Goal: Task Accomplishment & Management: Manage account settings

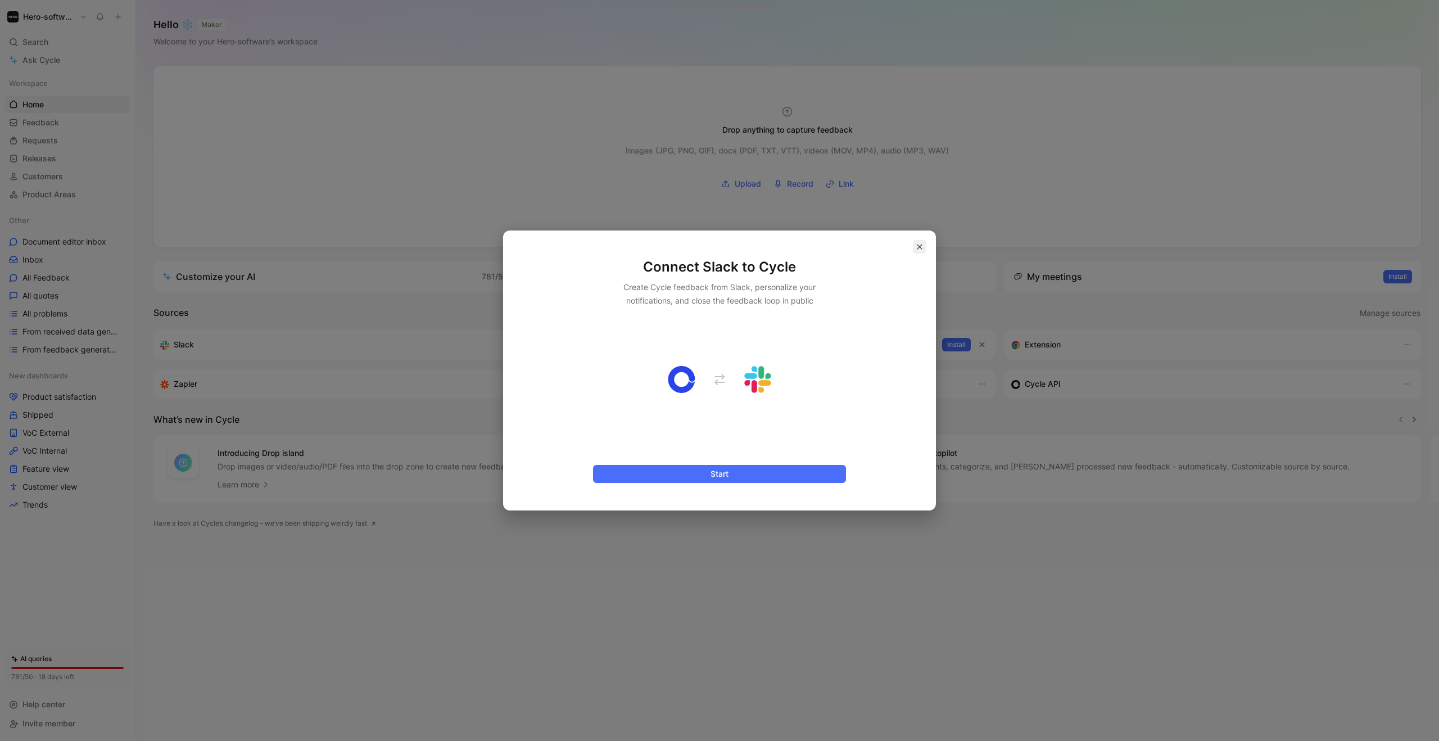
click at [919, 247] on icon "button" at bounding box center [920, 247] width 5 height 5
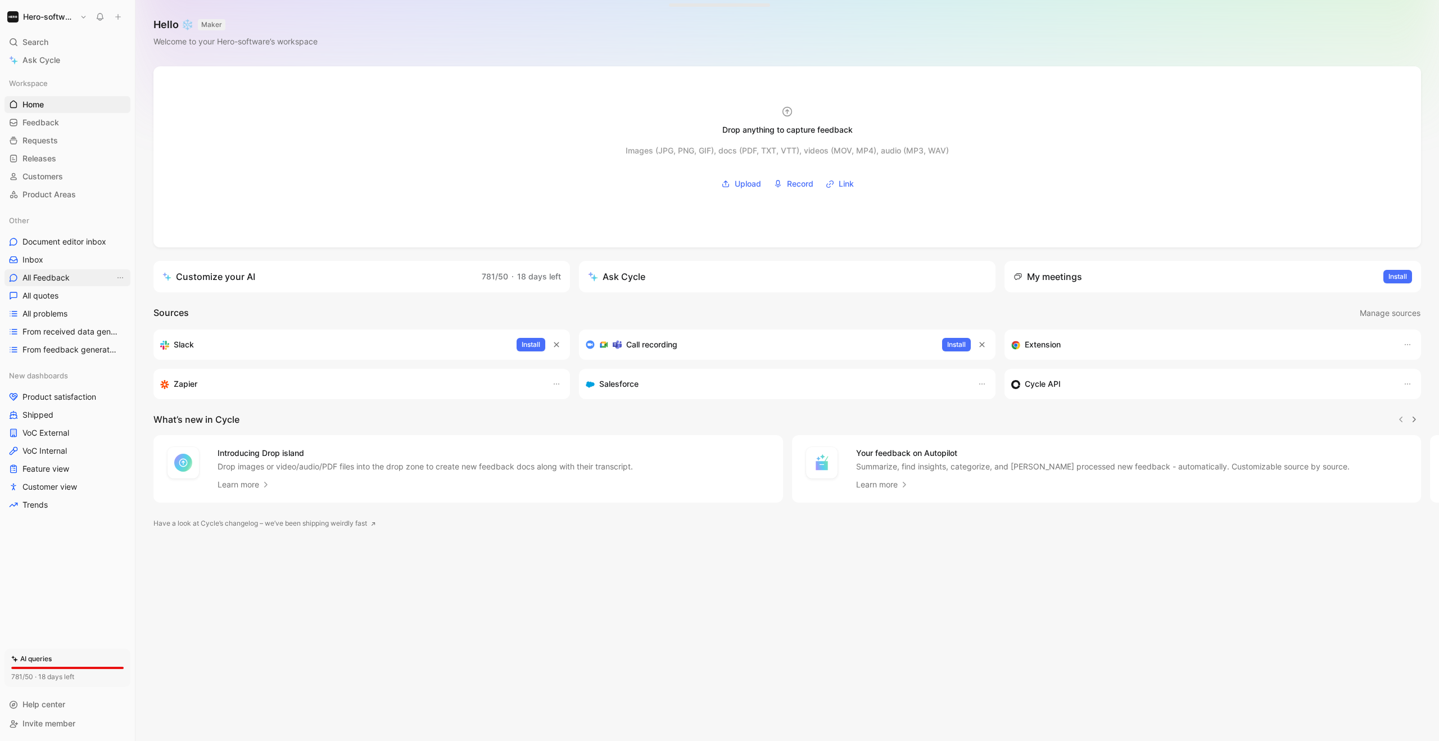
click at [55, 272] on span "All Feedback" at bounding box center [45, 277] width 47 height 11
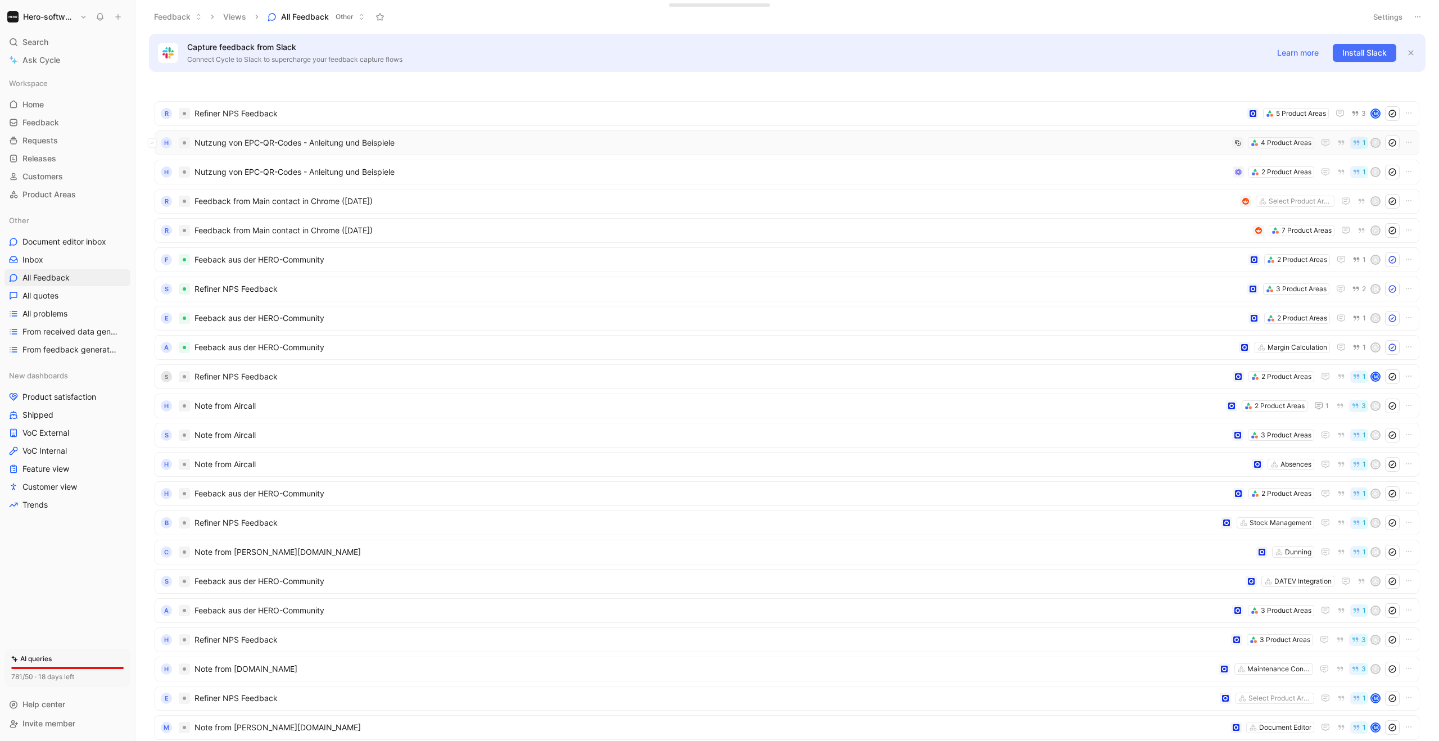
click at [1042, 144] on span "Nutzung von EPC-QR-Codes - Anleitung und Beispiele" at bounding box center [711, 142] width 1033 height 13
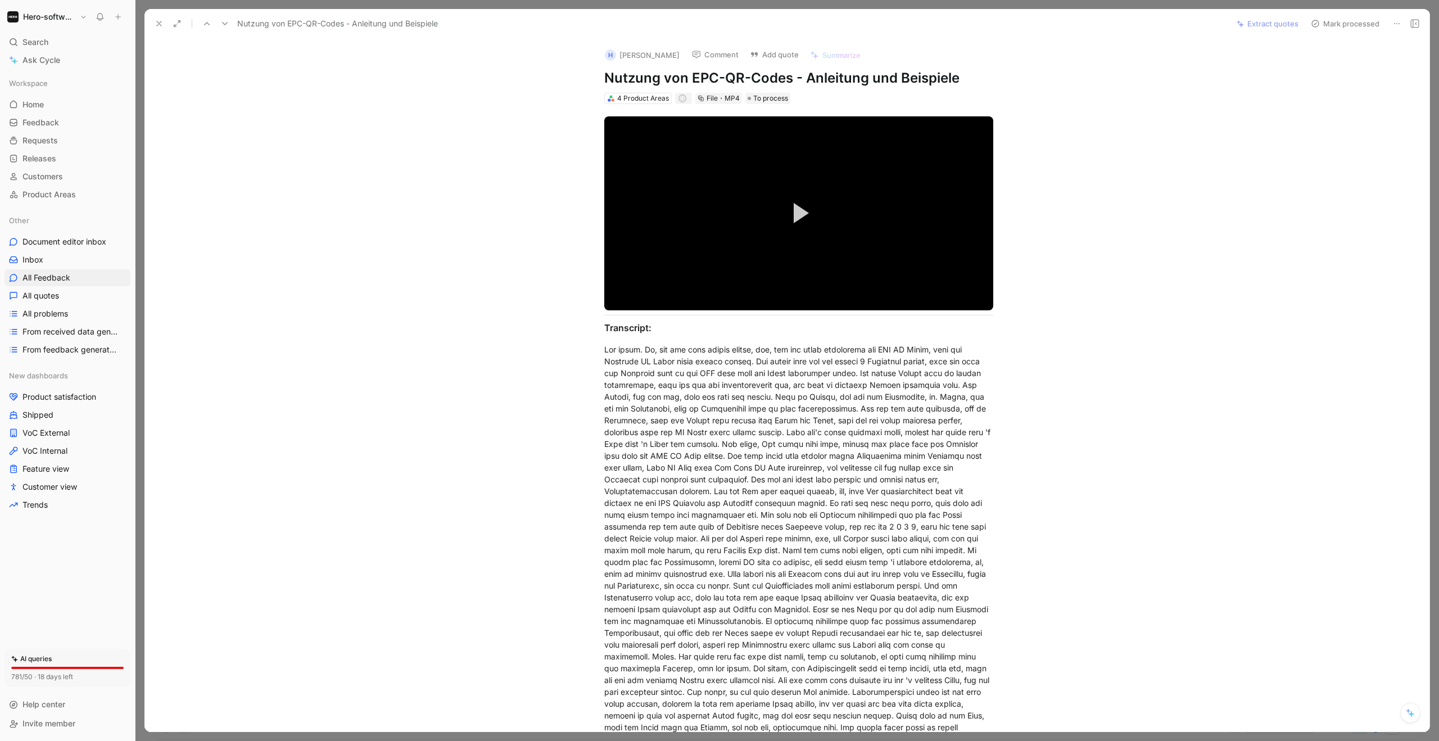
click at [1398, 24] on icon at bounding box center [1397, 23] width 9 height 9
click at [1325, 62] on div "Delete" at bounding box center [1278, 63] width 243 height 13
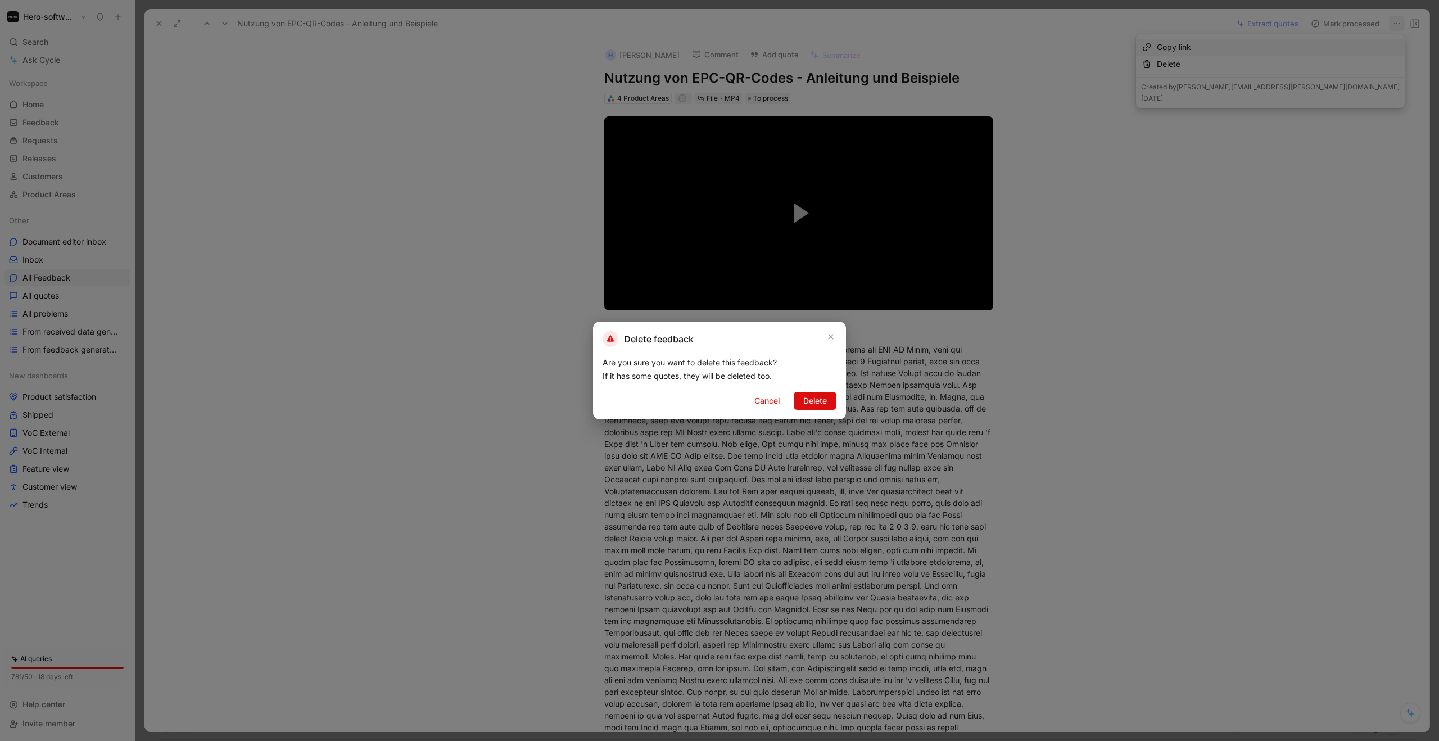
click at [830, 400] on button "Delete" at bounding box center [815, 401] width 43 height 18
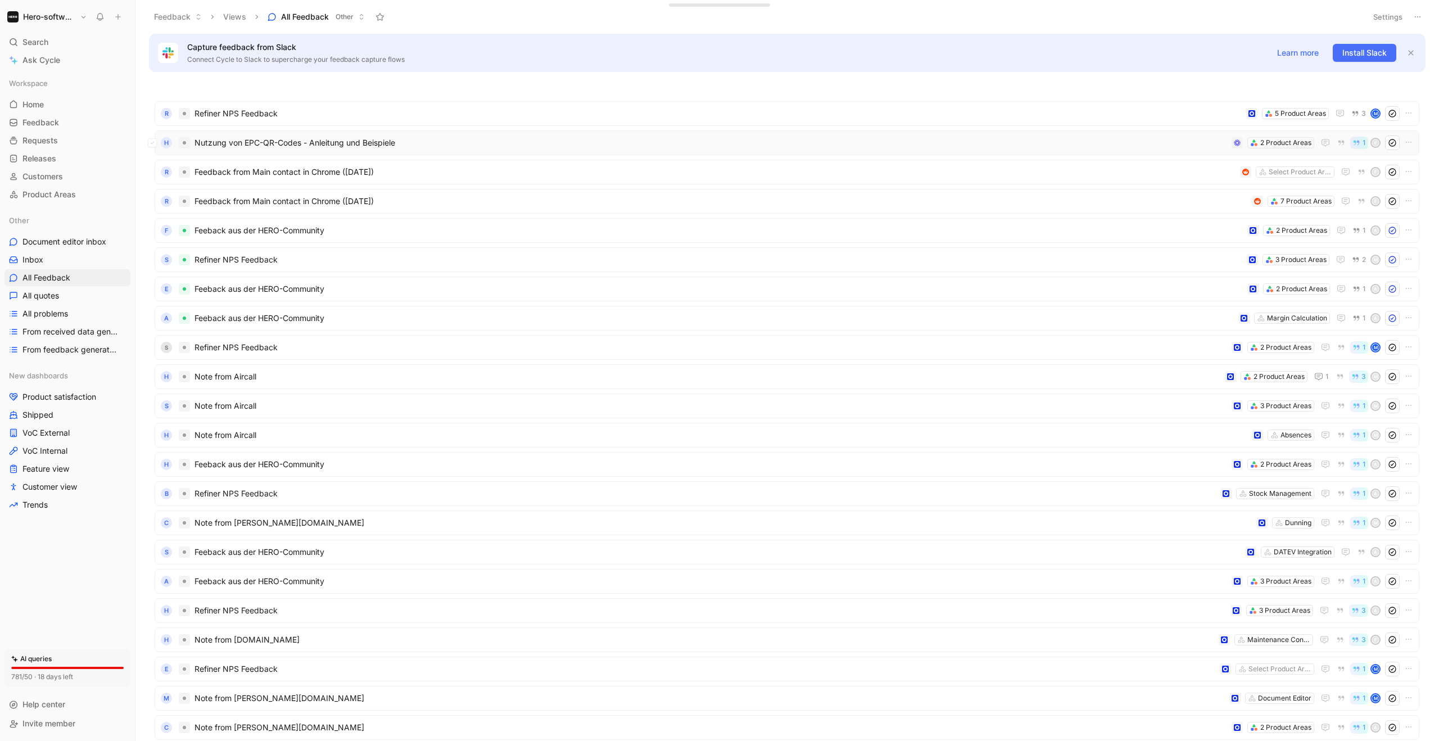
click at [497, 140] on span "Nutzung von EPC-QR-Codes - Anleitung und Beispiele" at bounding box center [711, 142] width 1033 height 13
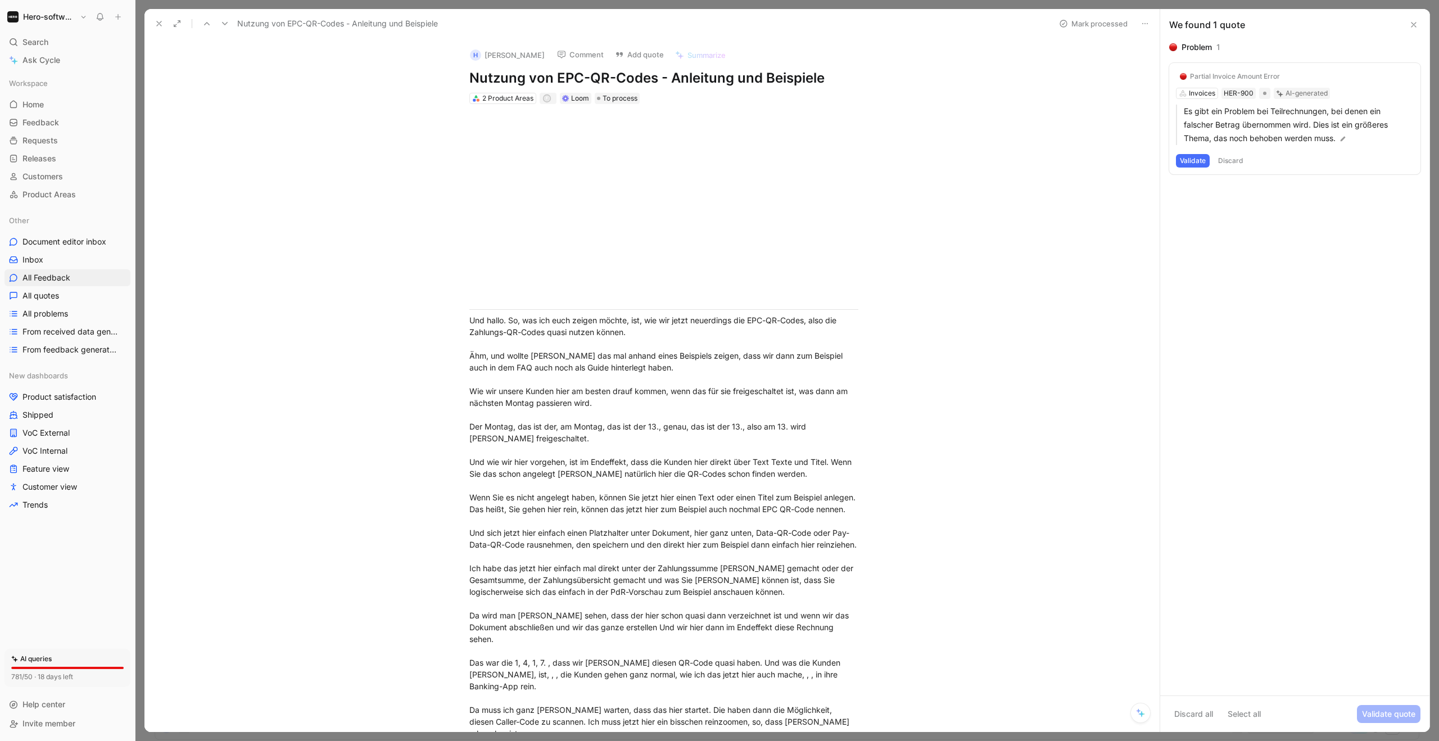
click at [1412, 28] on icon at bounding box center [1414, 24] width 9 height 9
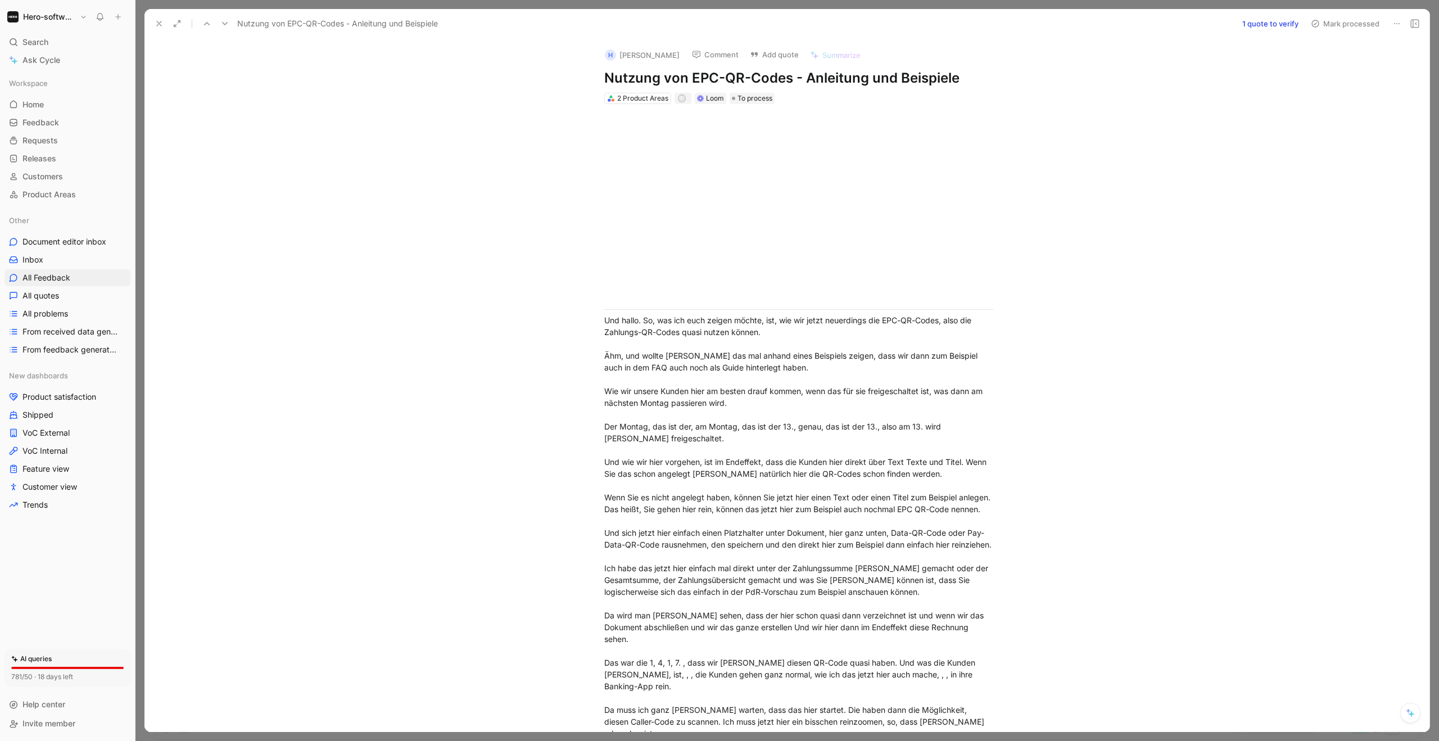
click at [1397, 24] on icon at bounding box center [1397, 23] width 9 height 9
click at [1306, 66] on div "Delete" at bounding box center [1278, 63] width 243 height 13
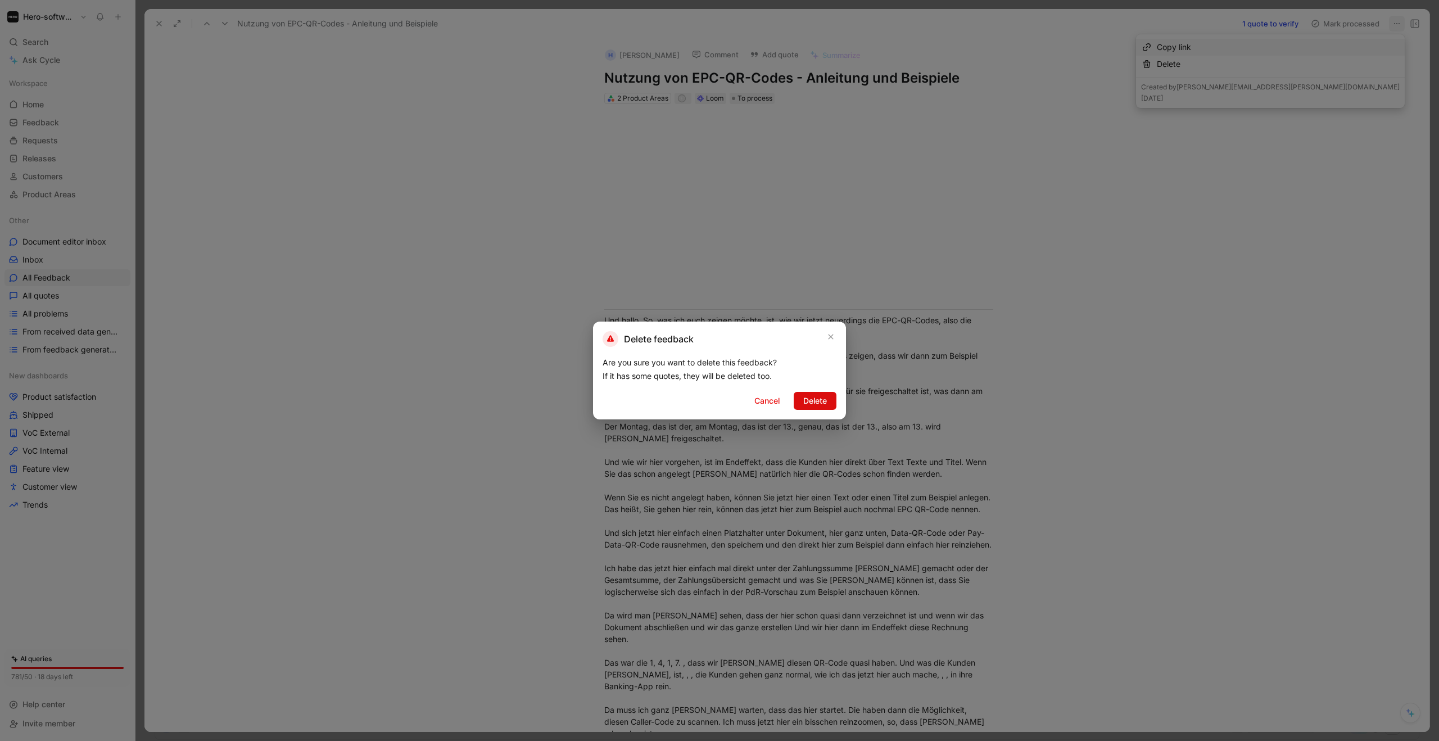
click at [823, 403] on span "Delete" at bounding box center [815, 400] width 24 height 13
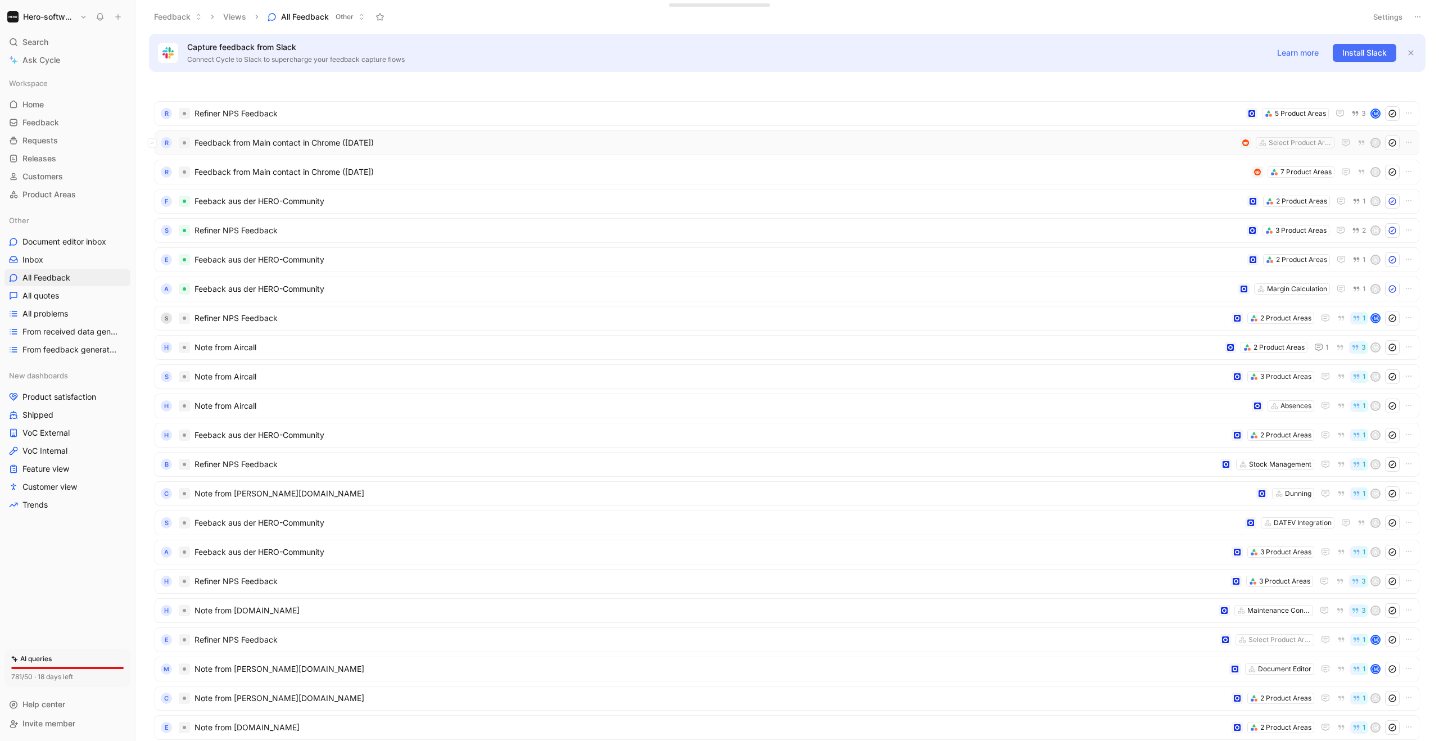
click at [664, 138] on span "Feedback from Main contact in Chrome ([DATE])" at bounding box center [715, 142] width 1041 height 13
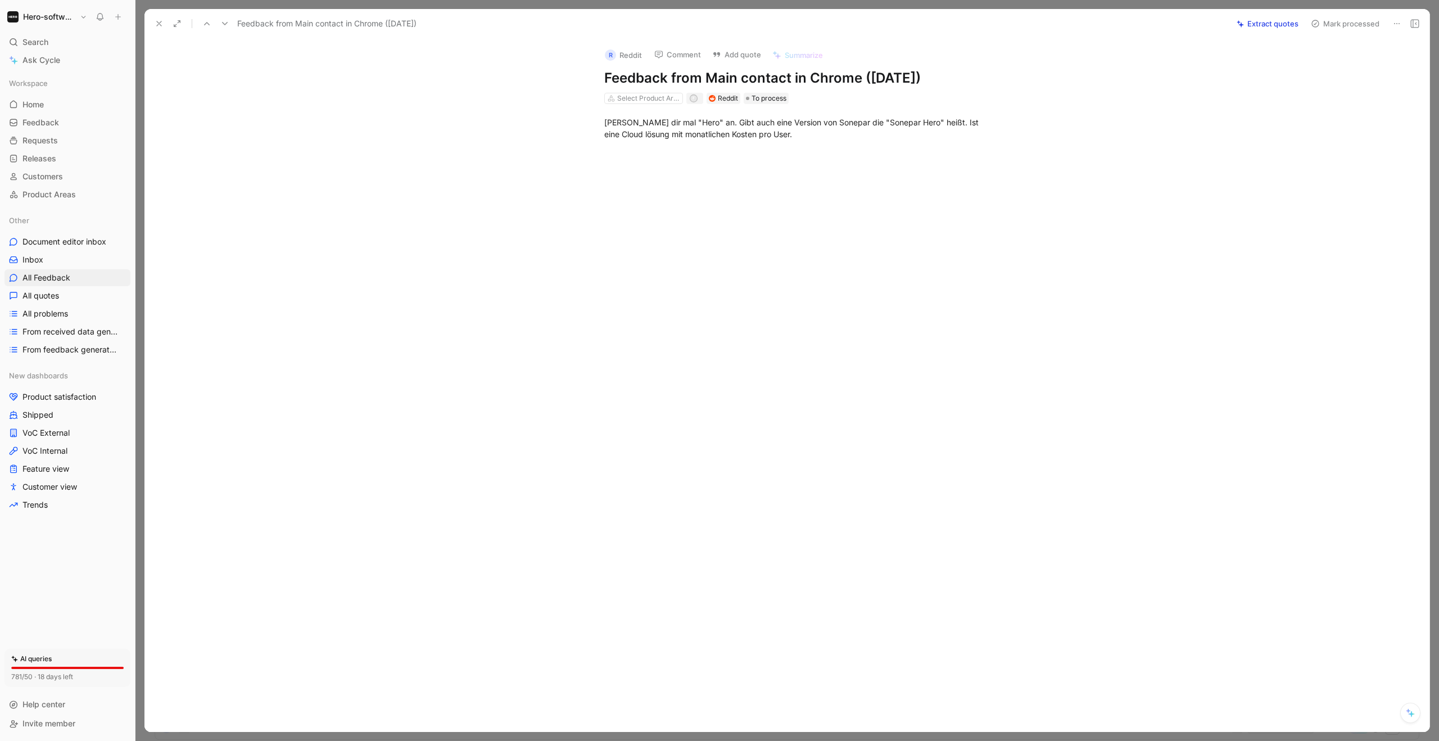
click at [157, 22] on use at bounding box center [159, 23] width 4 height 4
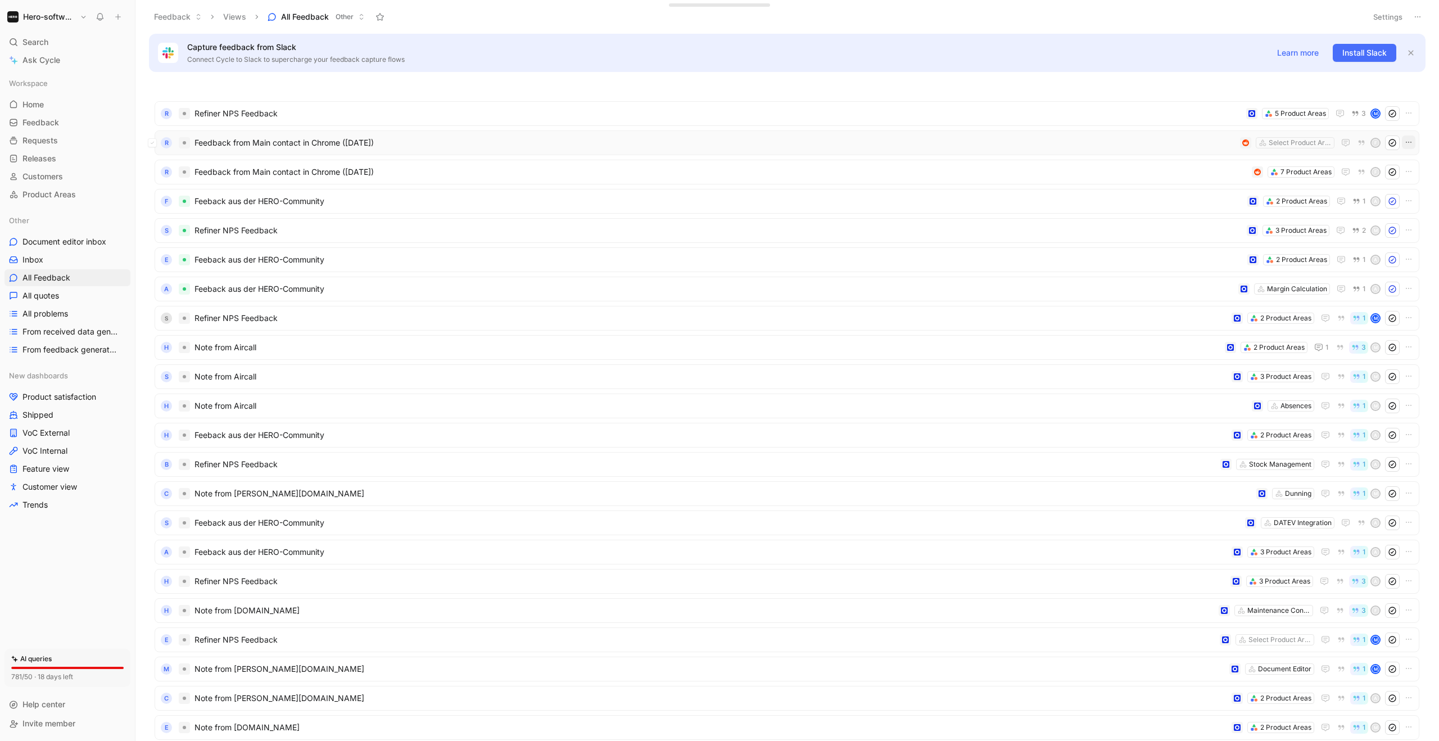
click at [1405, 143] on icon "button" at bounding box center [1409, 142] width 9 height 9
click at [1343, 208] on div "Delete" at bounding box center [1283, 214] width 243 height 13
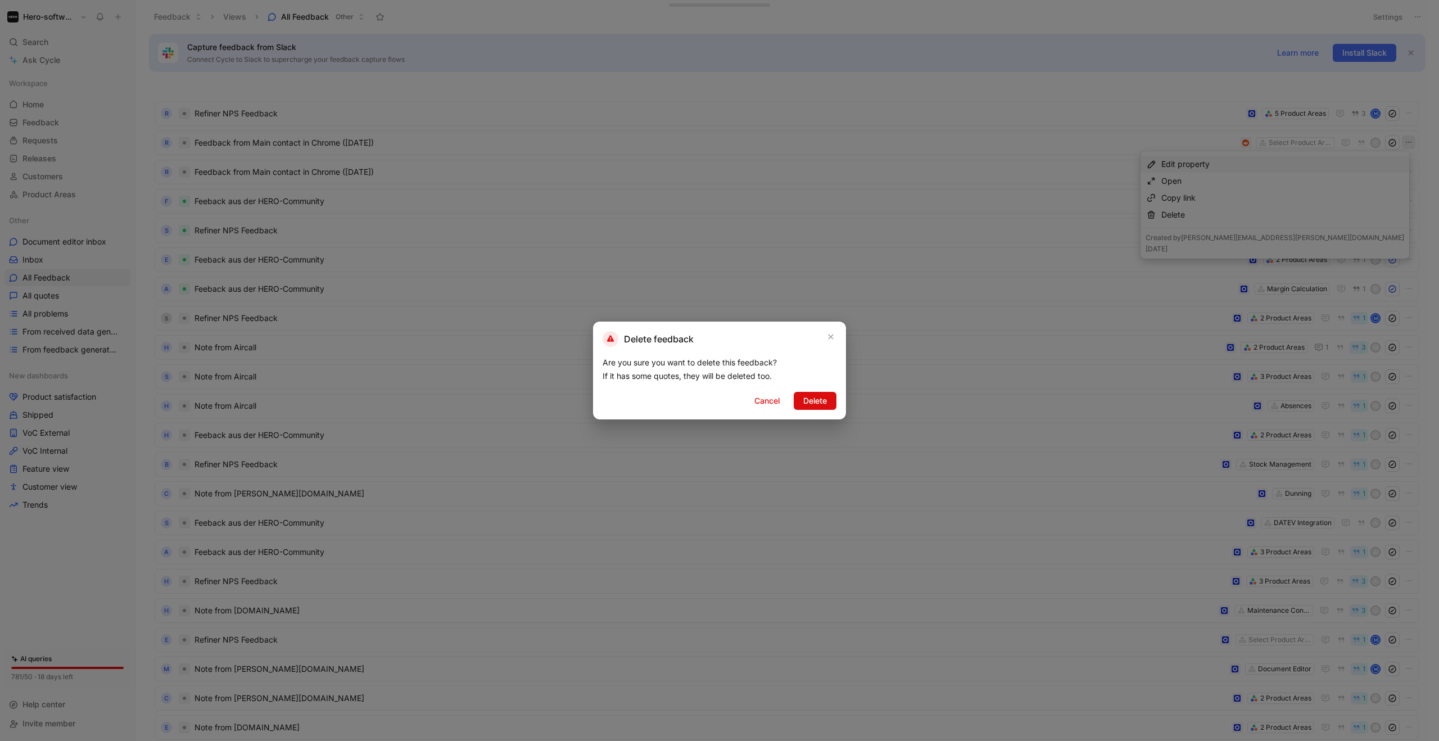
click at [816, 403] on span "Delete" at bounding box center [815, 400] width 24 height 13
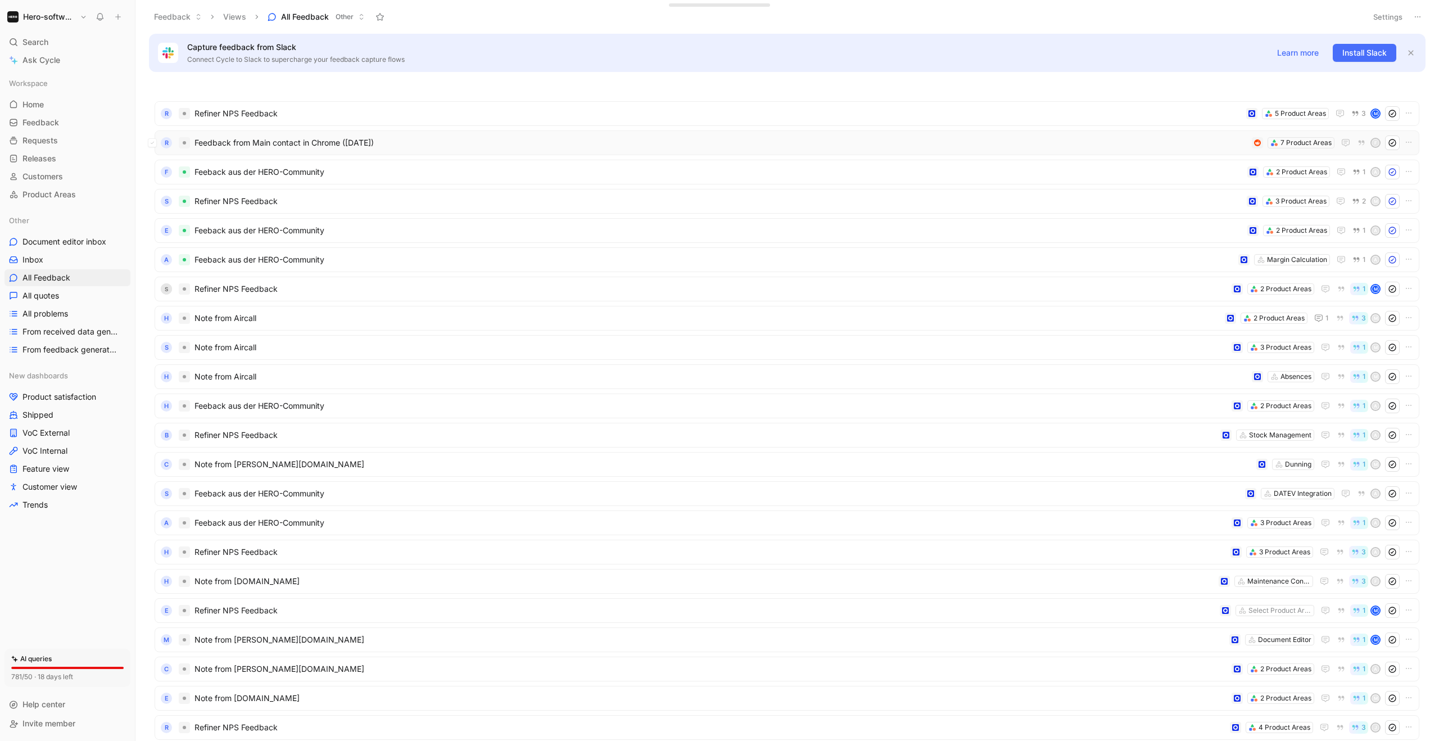
click at [453, 132] on div "R Feedback from Main contact in Chrome ([DATE]) 7 Product Areas f" at bounding box center [787, 142] width 1265 height 25
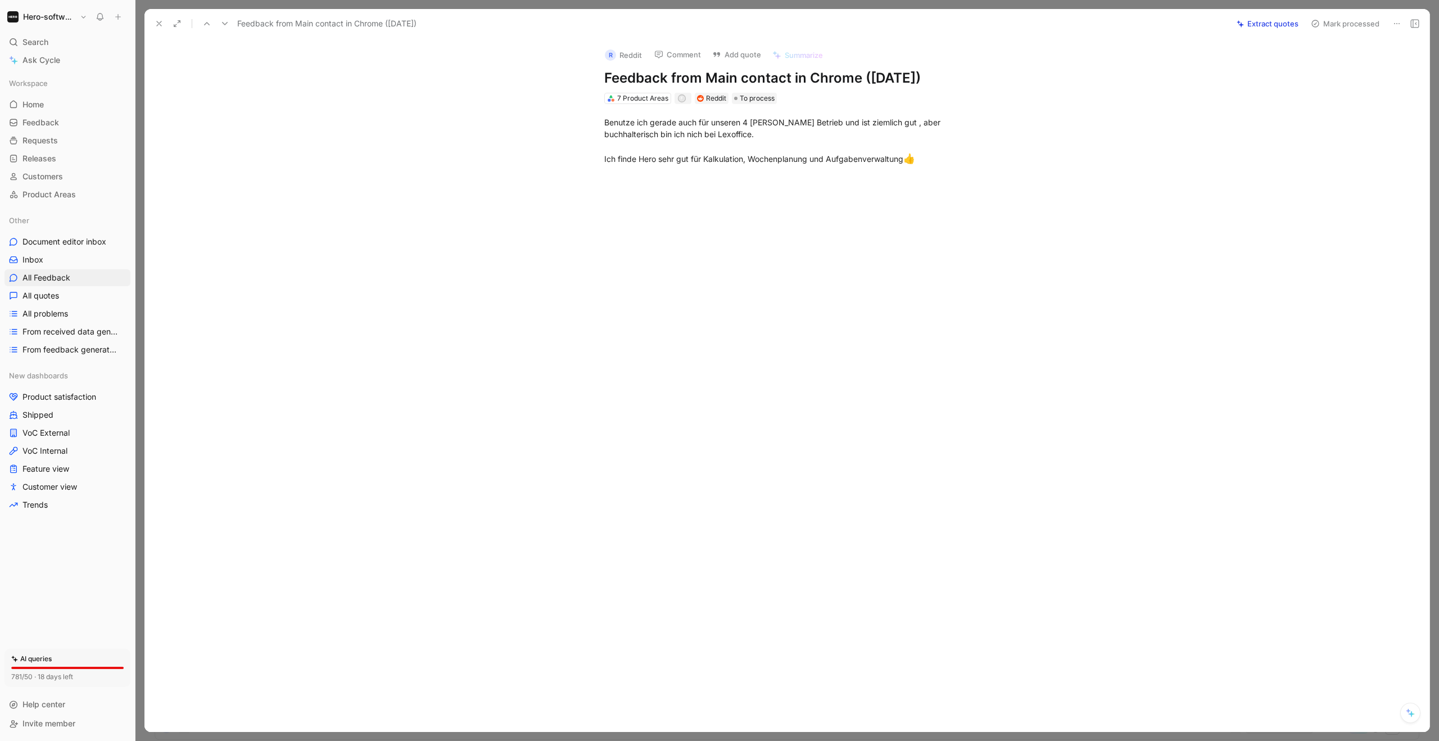
click at [160, 26] on icon at bounding box center [159, 23] width 9 height 9
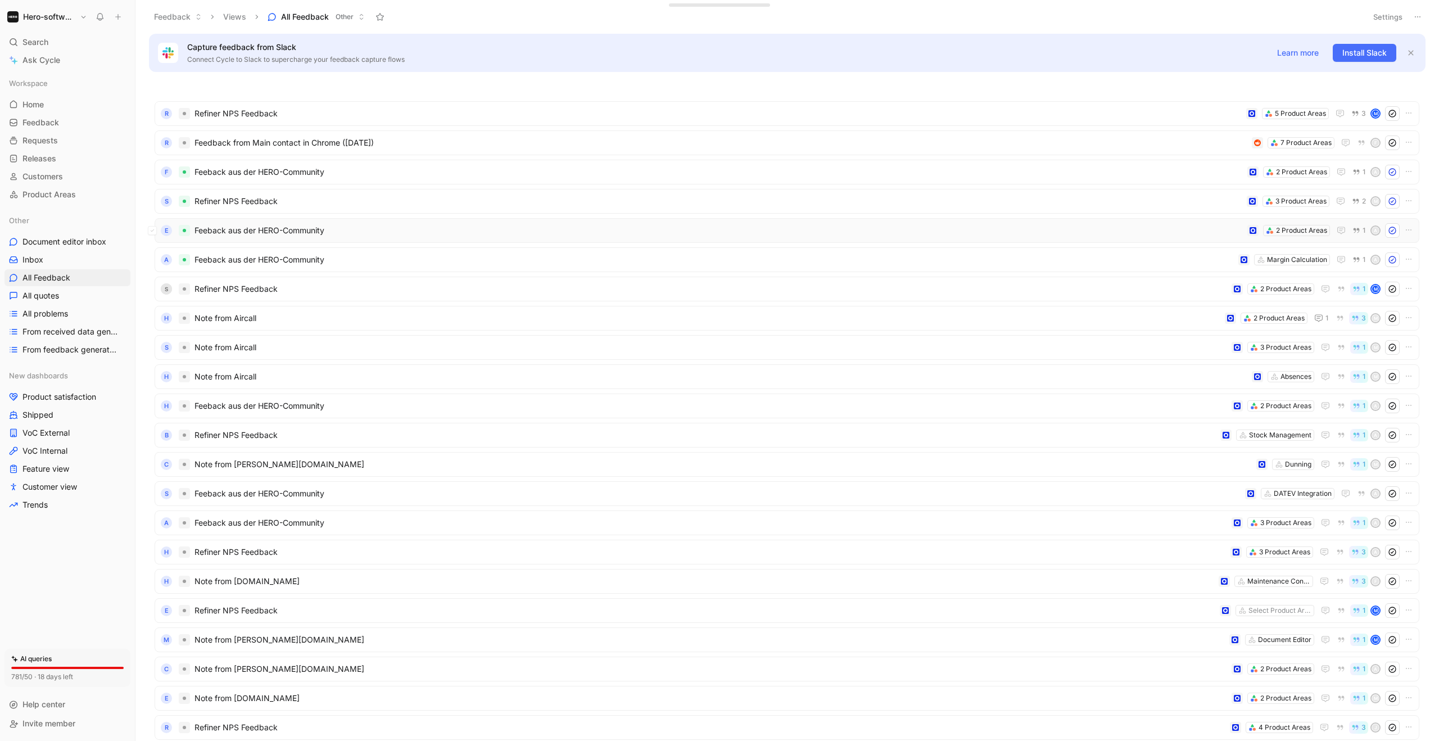
click at [329, 229] on span "Feeback aus der HERO-Community" at bounding box center [719, 230] width 1049 height 13
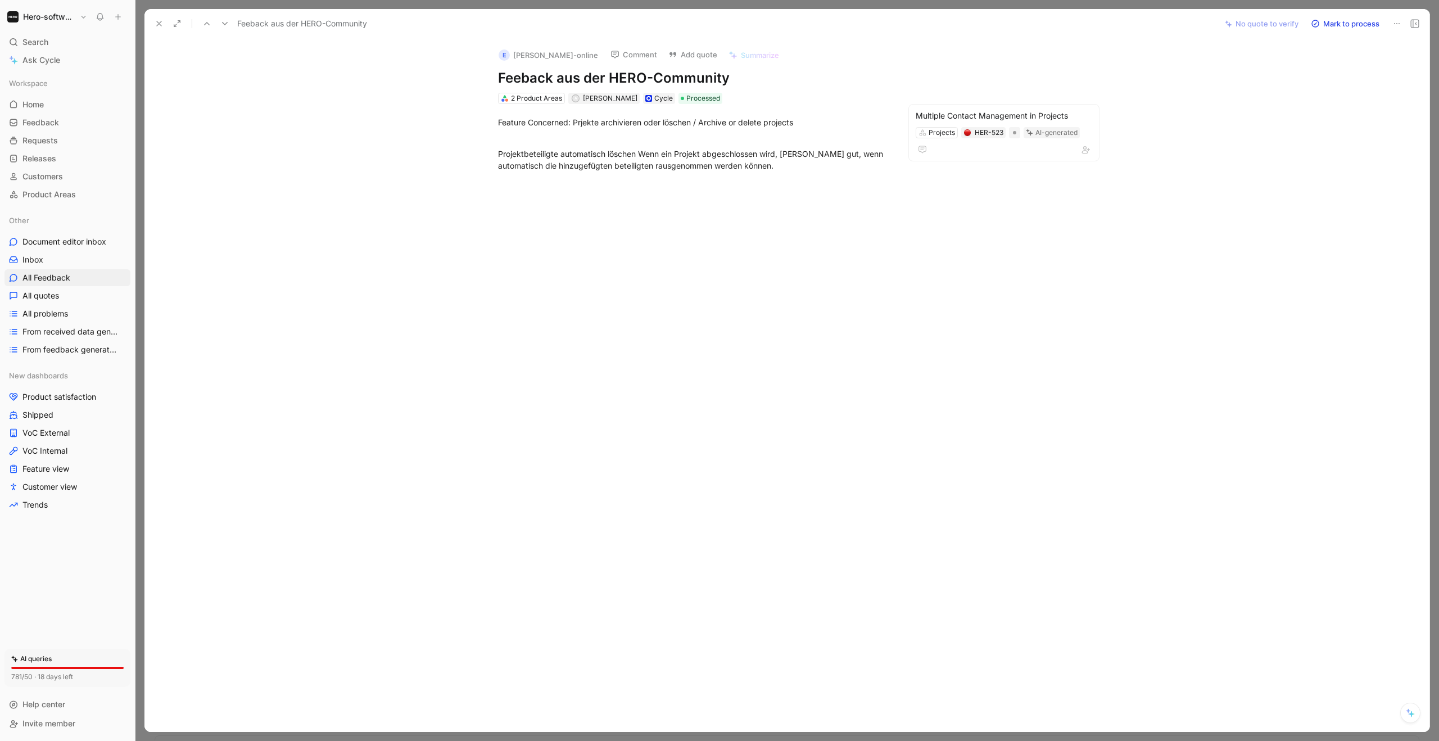
scroll to position [45, 0]
click at [226, 26] on icon at bounding box center [224, 23] width 9 height 9
click at [225, 26] on icon at bounding box center [224, 23] width 9 height 9
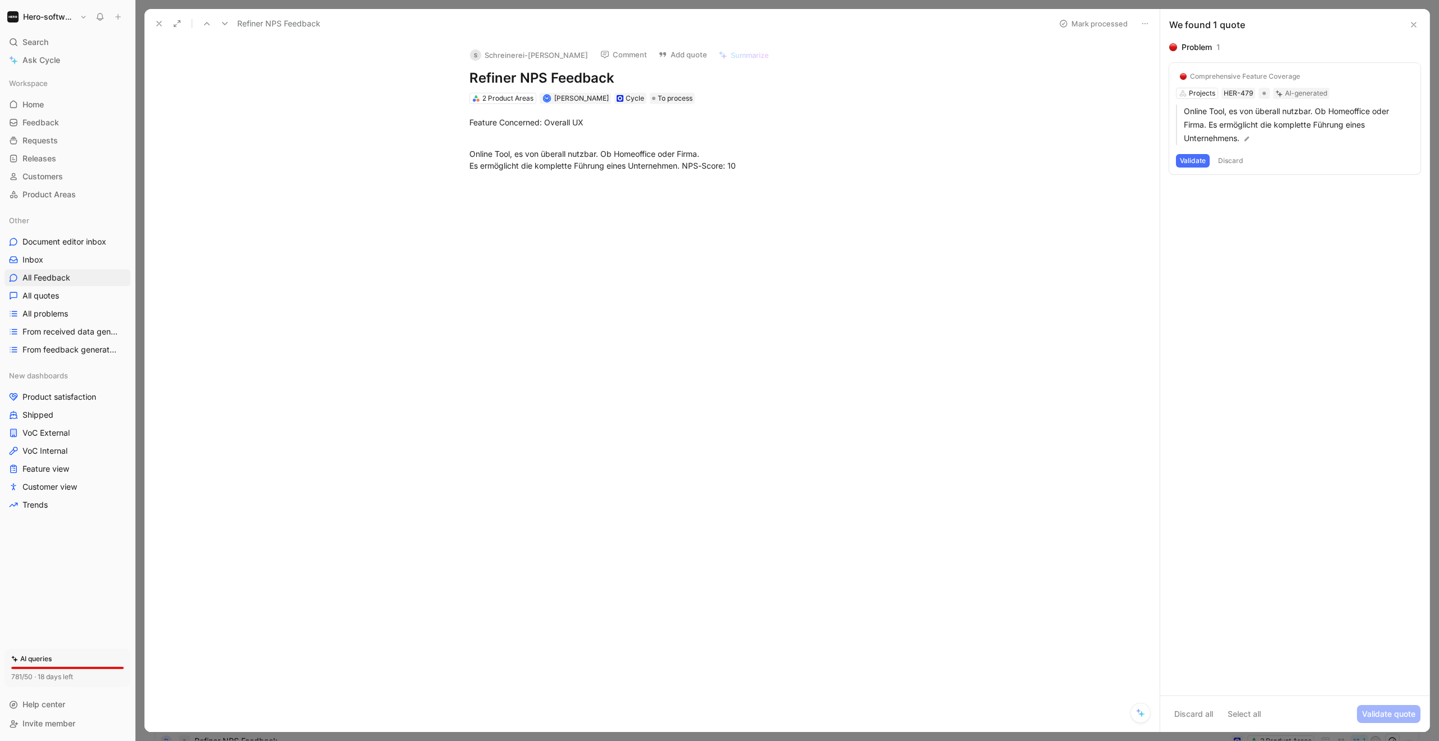
click at [1142, 22] on icon at bounding box center [1145, 23] width 9 height 9
click at [1321, 212] on div "Problem 1 Comprehensive Feature Coverage Projects HER-479 AI-generated Online T…" at bounding box center [1294, 367] width 269 height 655
click at [1171, 79] on icon at bounding box center [1169, 76] width 7 height 7
click at [1165, 72] on input "checkbox" at bounding box center [1165, 72] width 0 height 0
click at [1171, 79] on icon at bounding box center [1169, 76] width 7 height 7
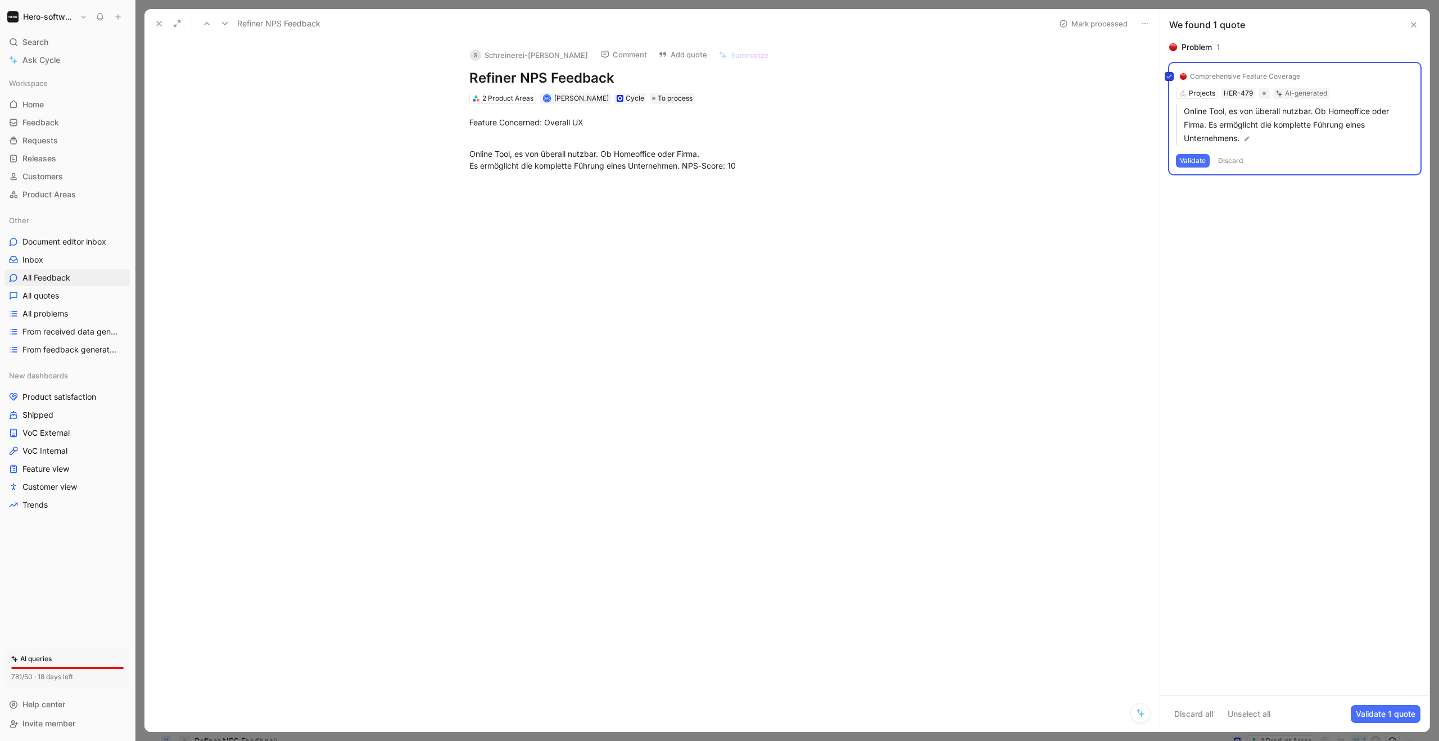
click at [1165, 72] on input "checkbox" at bounding box center [1165, 72] width 0 height 0
click at [1208, 236] on div "Problem 1 Comprehensive Feature Coverage Projects HER-479 AI-generated Online T…" at bounding box center [1294, 367] width 269 height 655
click at [489, 102] on div "2 Product Areas" at bounding box center [507, 98] width 51 height 11
click at [513, 137] on div "Overall UX" at bounding box center [544, 140] width 151 height 17
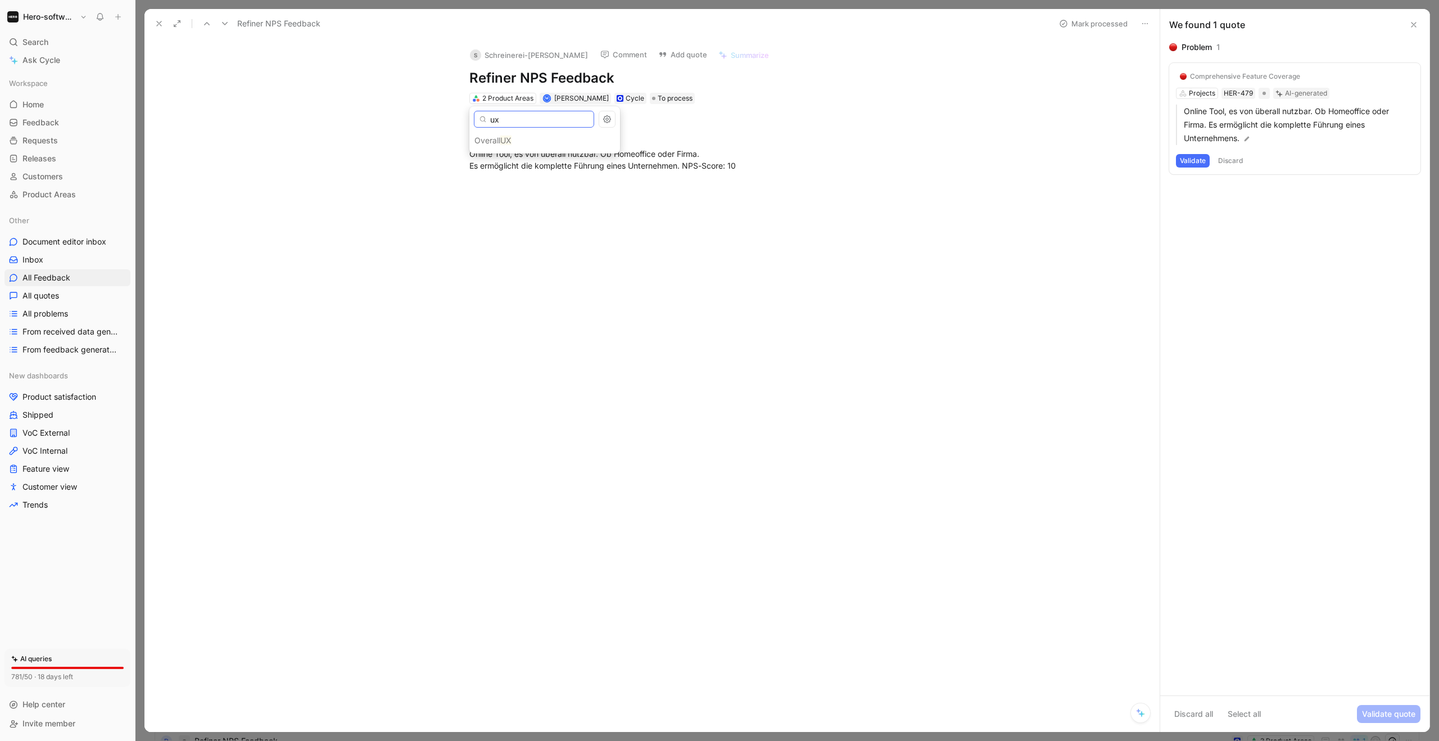
click at [516, 118] on input "ux" at bounding box center [534, 119] width 120 height 17
type input "u"
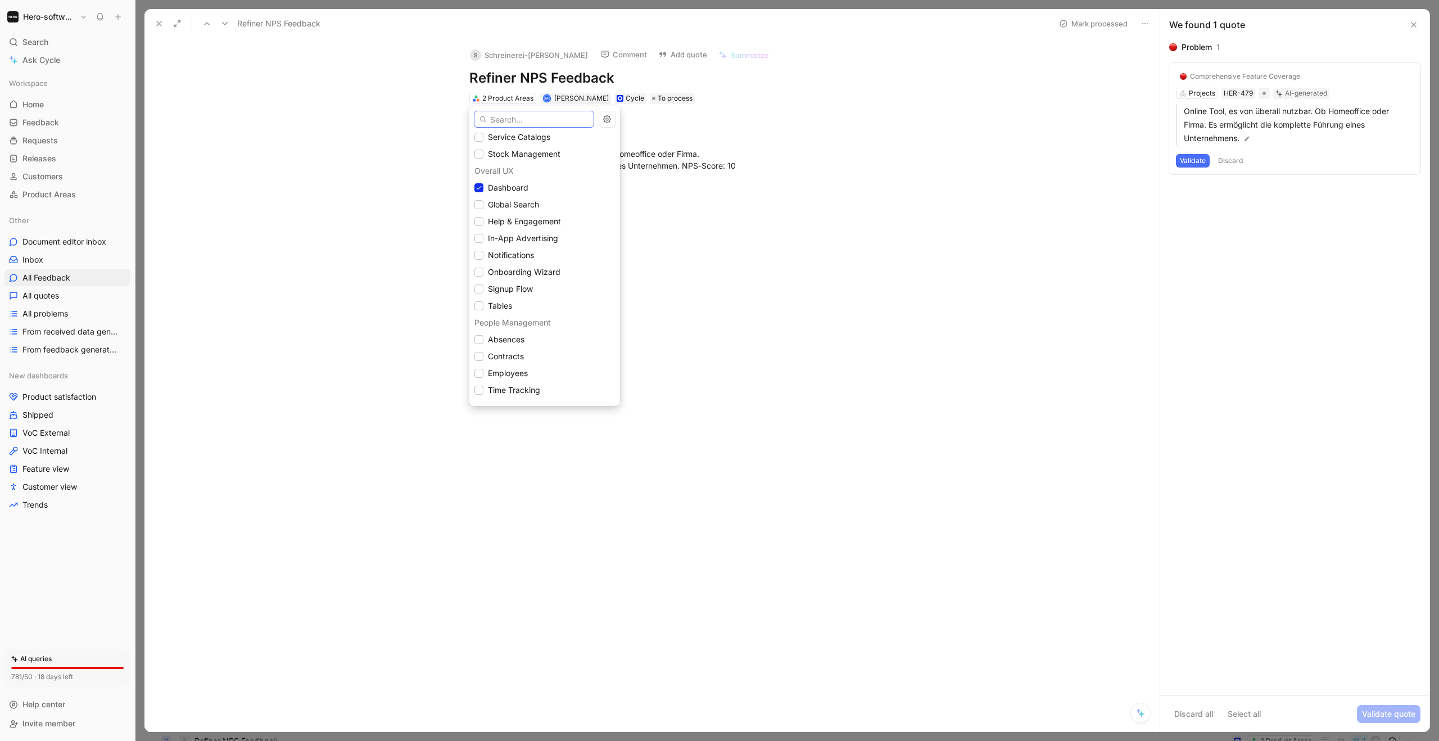
scroll to position [730, 0]
click at [481, 202] on icon at bounding box center [479, 203] width 7 height 7
click at [481, 217] on icon at bounding box center [479, 219] width 7 height 7
click at [481, 236] on icon at bounding box center [479, 236] width 7 height 7
click at [481, 255] on icon at bounding box center [479, 253] width 7 height 7
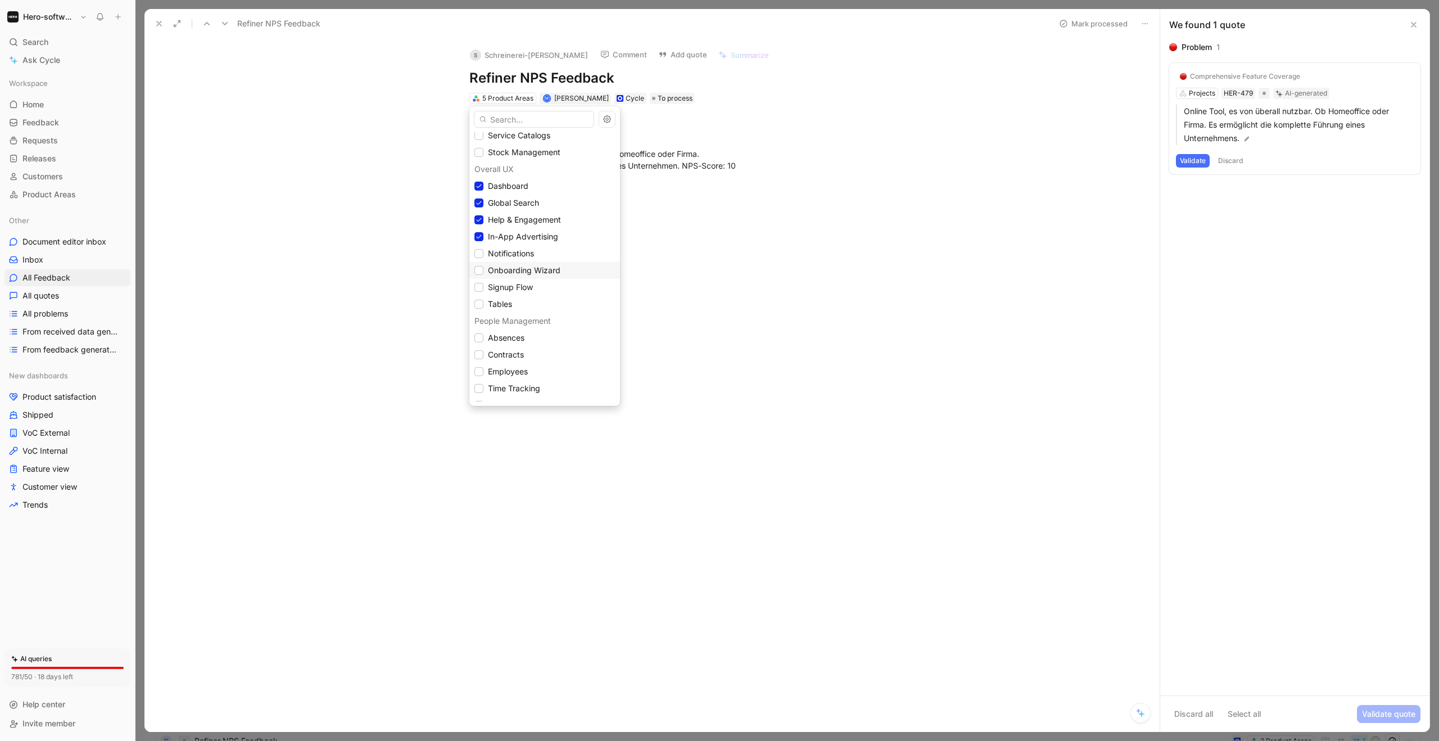
click at [475, 277] on div "Onboarding Wizard" at bounding box center [544, 270] width 151 height 17
click at [478, 252] on icon at bounding box center [479, 253] width 7 height 7
click at [478, 281] on div "Signup Flow" at bounding box center [545, 287] width 141 height 13
click at [478, 269] on icon at bounding box center [479, 270] width 7 height 7
click at [478, 296] on div "Tables" at bounding box center [544, 304] width 151 height 17
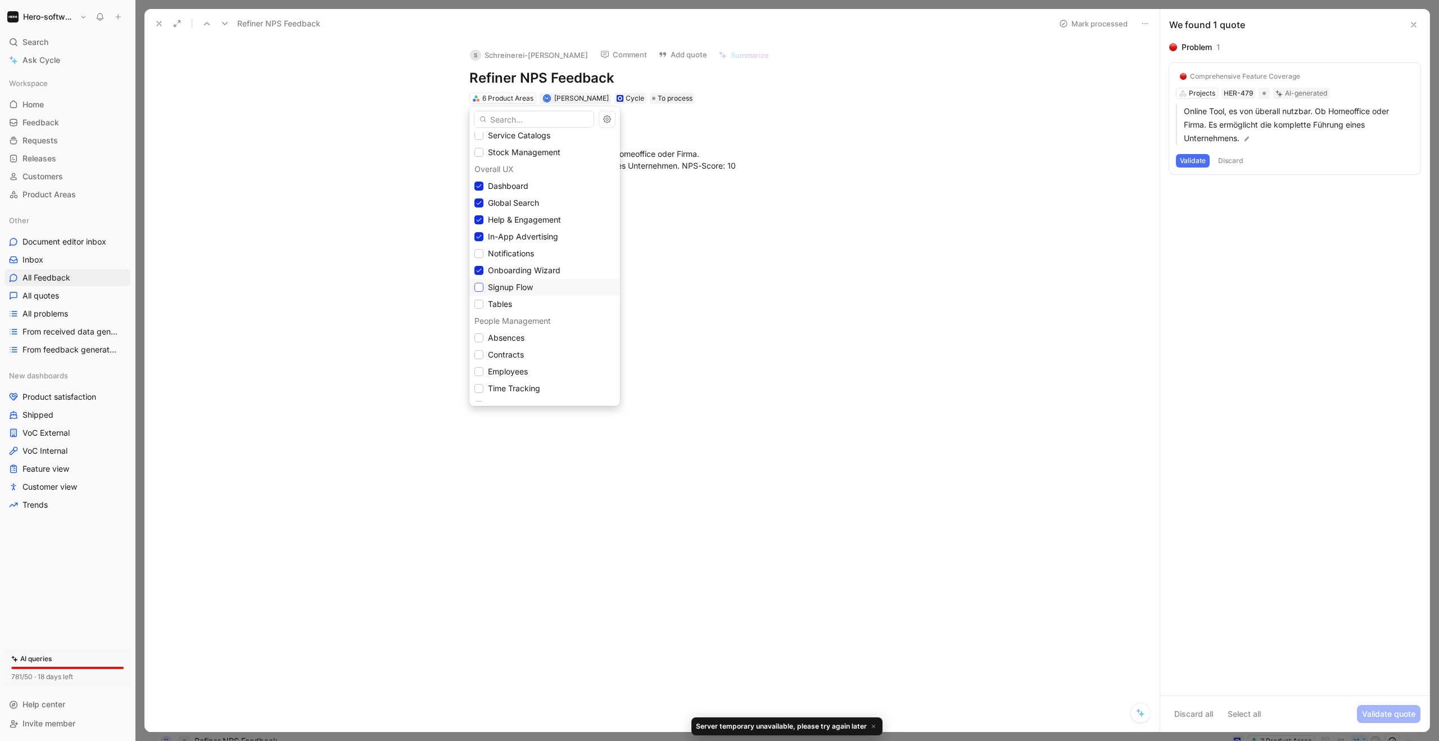
click at [478, 284] on icon at bounding box center [479, 287] width 7 height 7
click at [480, 252] on icon at bounding box center [479, 254] width 5 height 4
click at [480, 266] on div at bounding box center [479, 270] width 9 height 9
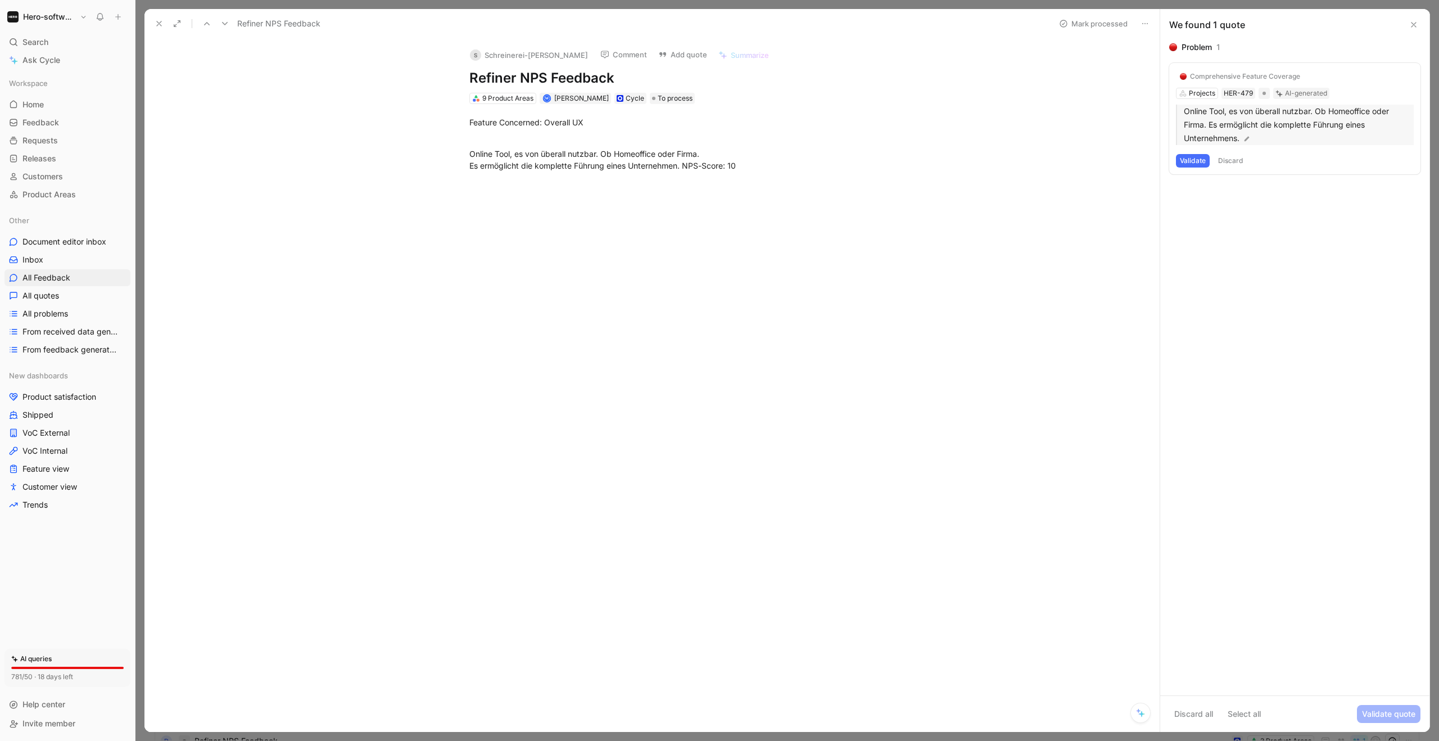
click at [1217, 110] on p "Online Tool, es von überall nutzbar. Ob Homeoffice oder Firma. Es ermöglicht di…" at bounding box center [1299, 125] width 230 height 40
click at [1230, 187] on button "Discard" at bounding box center [1230, 189] width 33 height 13
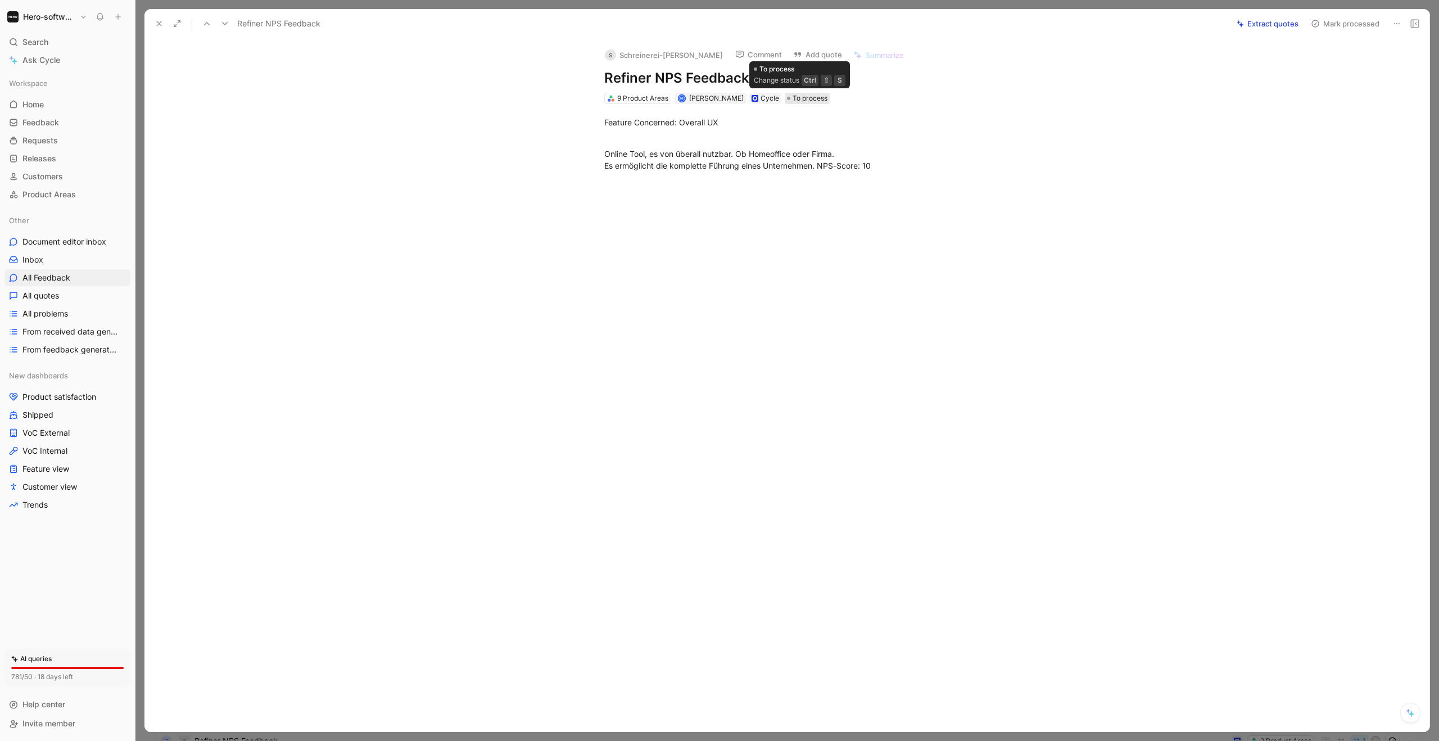
click at [809, 101] on span "To process" at bounding box center [810, 98] width 35 height 11
click at [824, 179] on span "Processed" at bounding box center [818, 175] width 39 height 10
click at [223, 24] on icon at bounding box center [224, 23] width 9 height 9
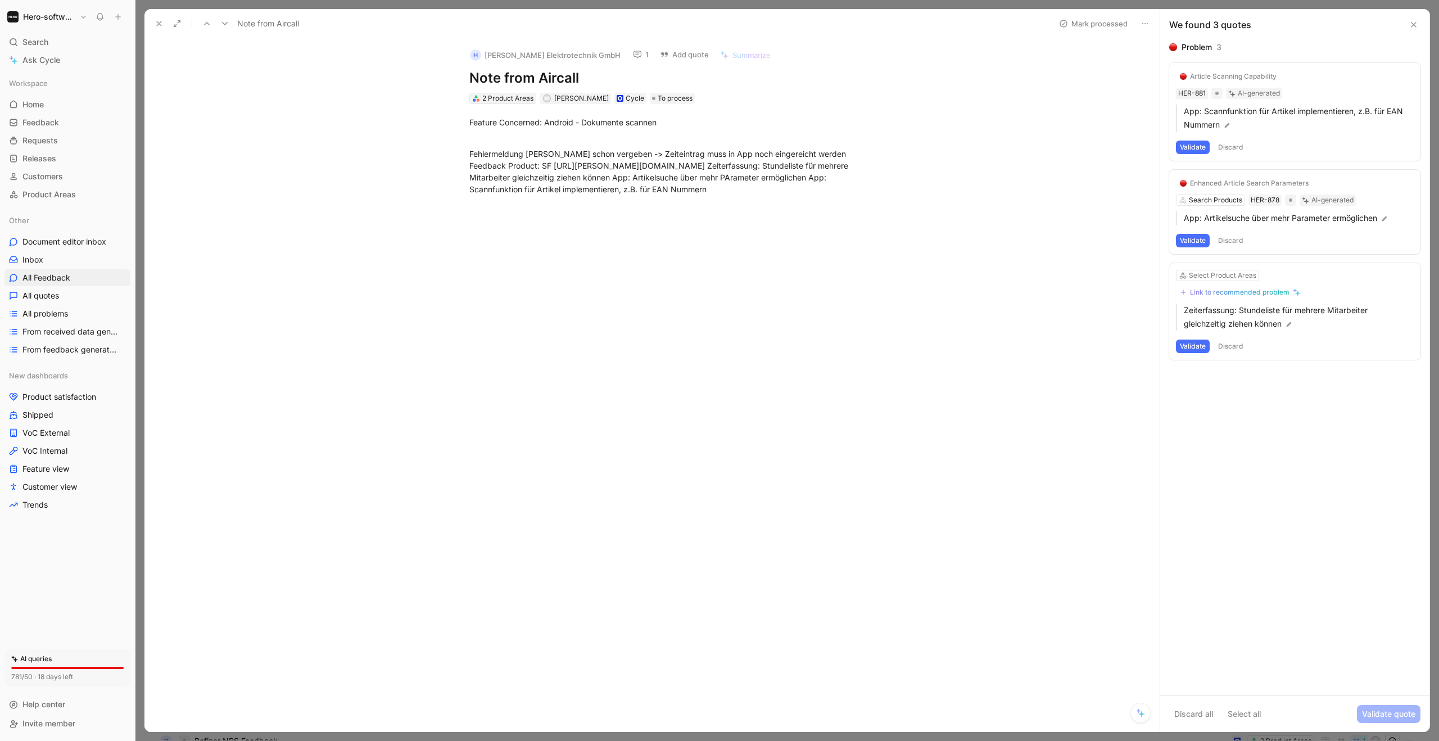
click at [509, 98] on div "2 Product Areas" at bounding box center [507, 98] width 51 height 11
type input "a"
type input "m"
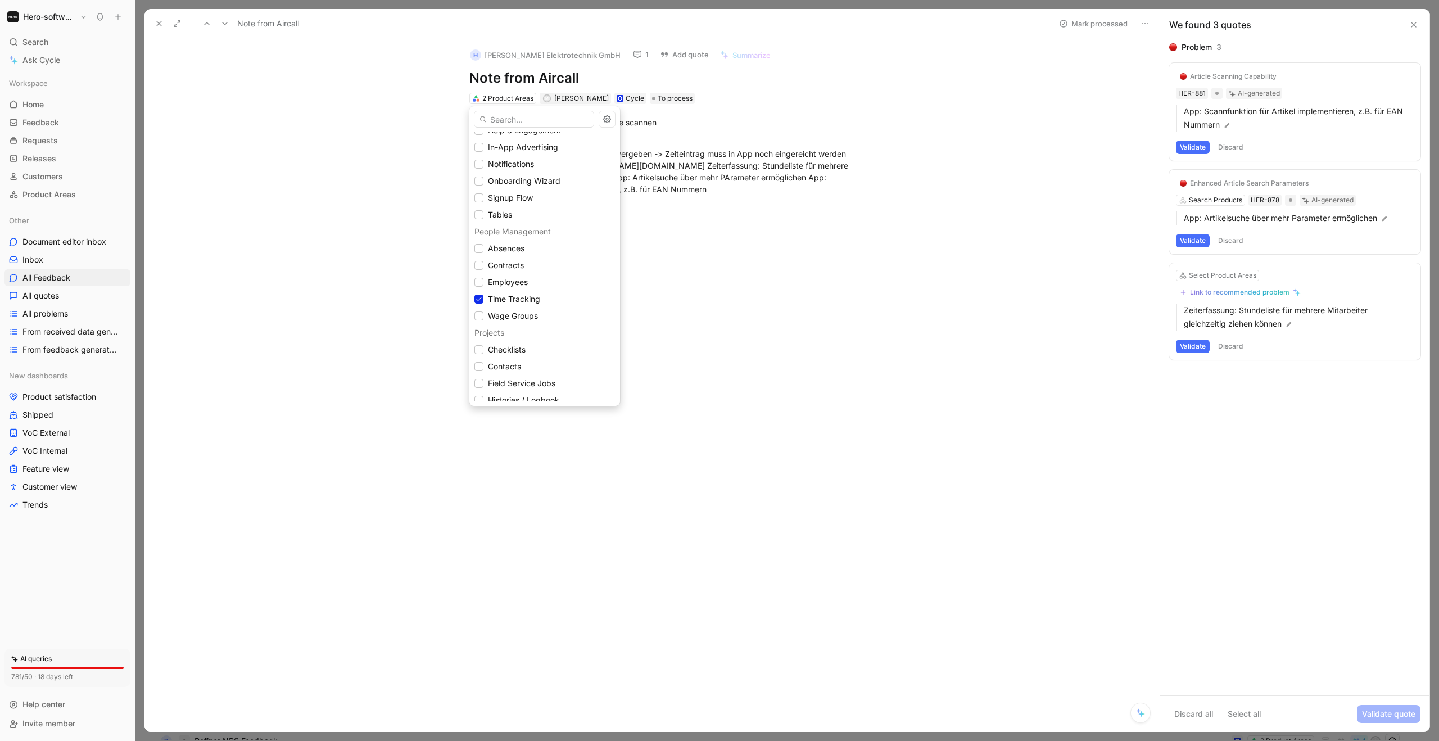
scroll to position [1029, 0]
click at [607, 119] on icon "button" at bounding box center [607, 119] width 9 height 9
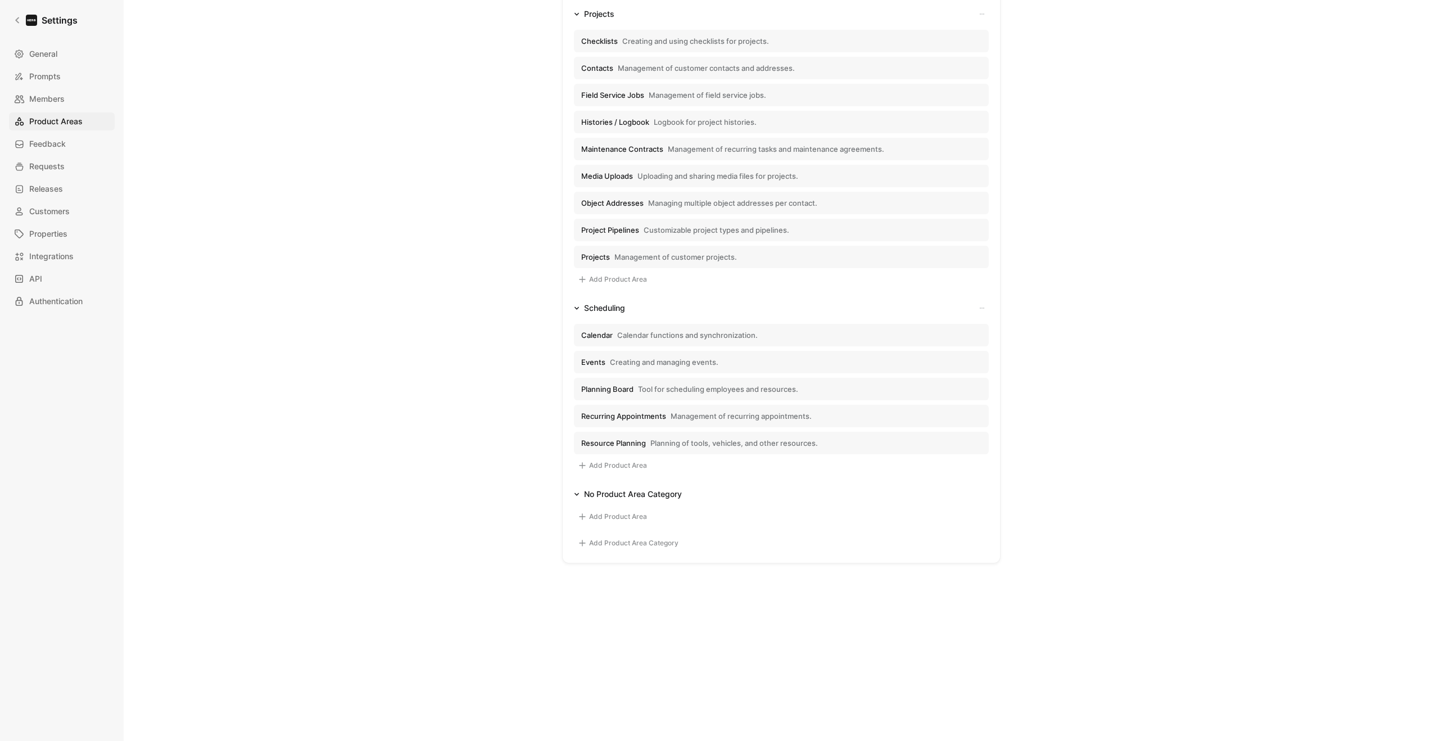
scroll to position [1990, 0]
click at [605, 541] on button "Add Product Area Category" at bounding box center [628, 541] width 109 height 13
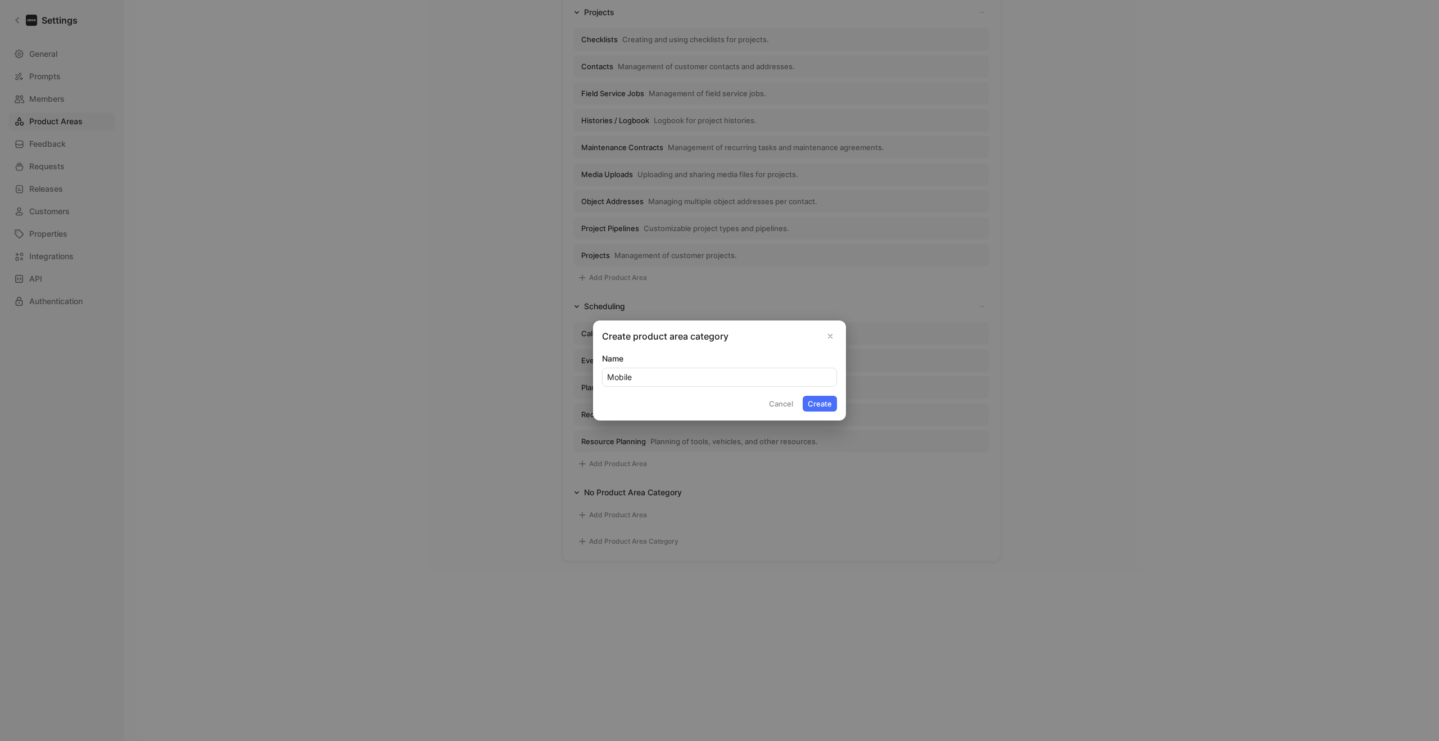
type input "Mobile"
click at [803, 396] on button "Create" at bounding box center [820, 404] width 34 height 16
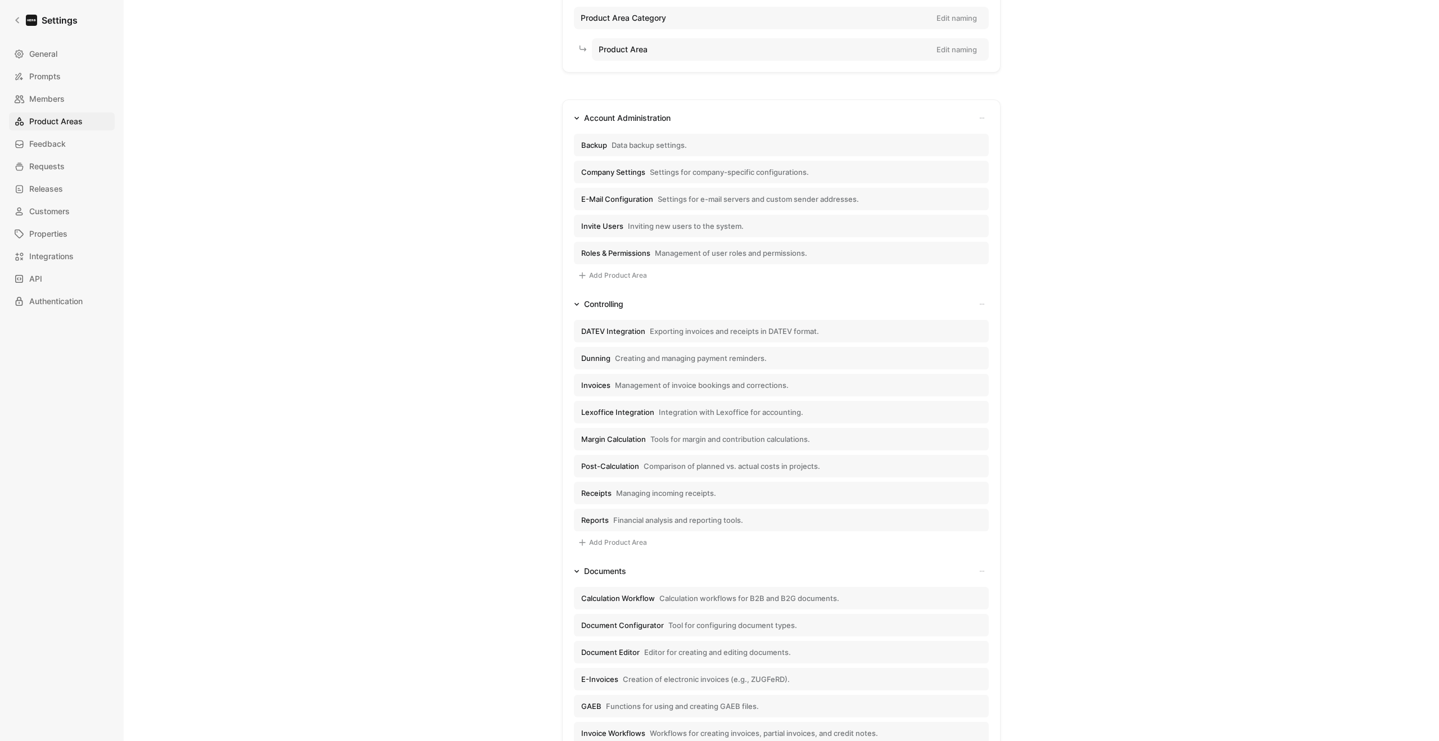
scroll to position [0, 0]
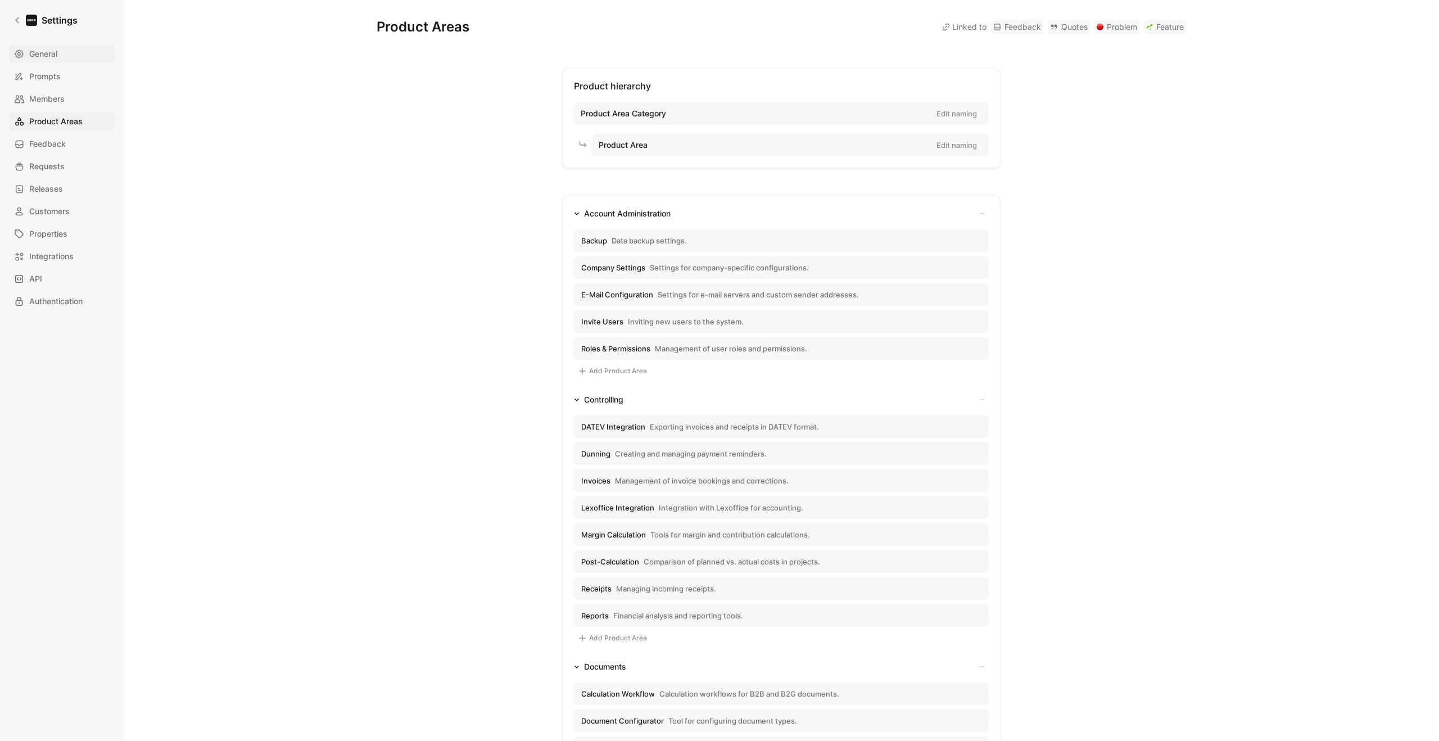
click at [39, 53] on span "General" at bounding box center [43, 53] width 28 height 13
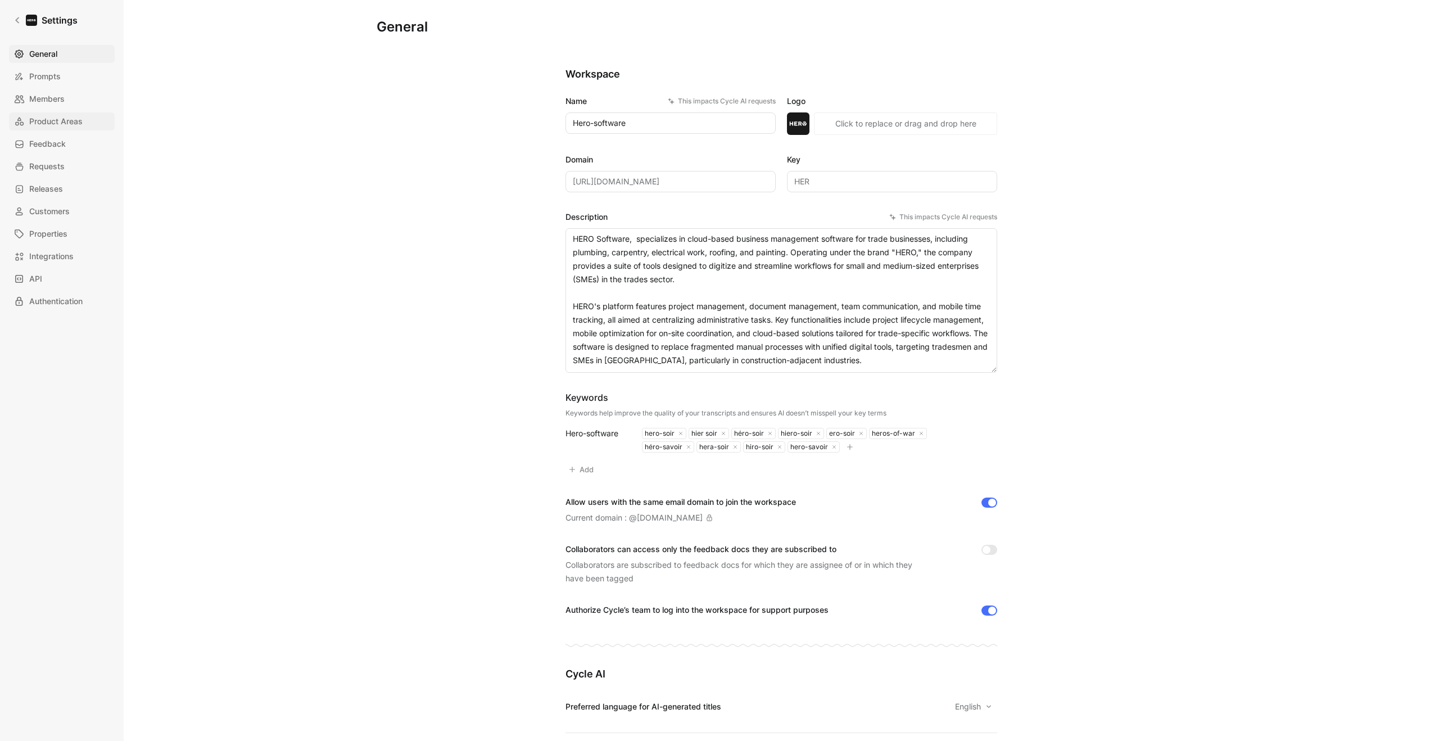
click at [51, 125] on span "Product Areas" at bounding box center [55, 121] width 53 height 13
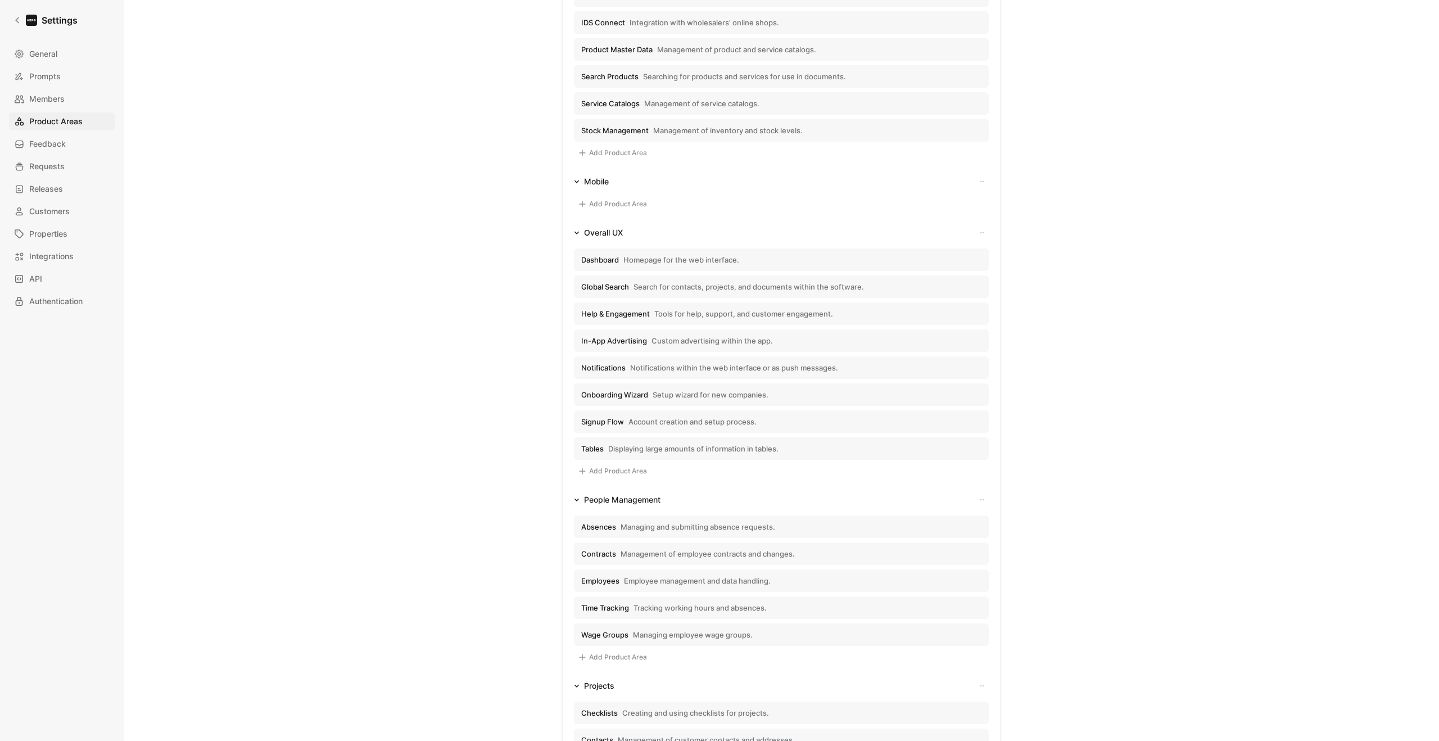
scroll to position [1602, 0]
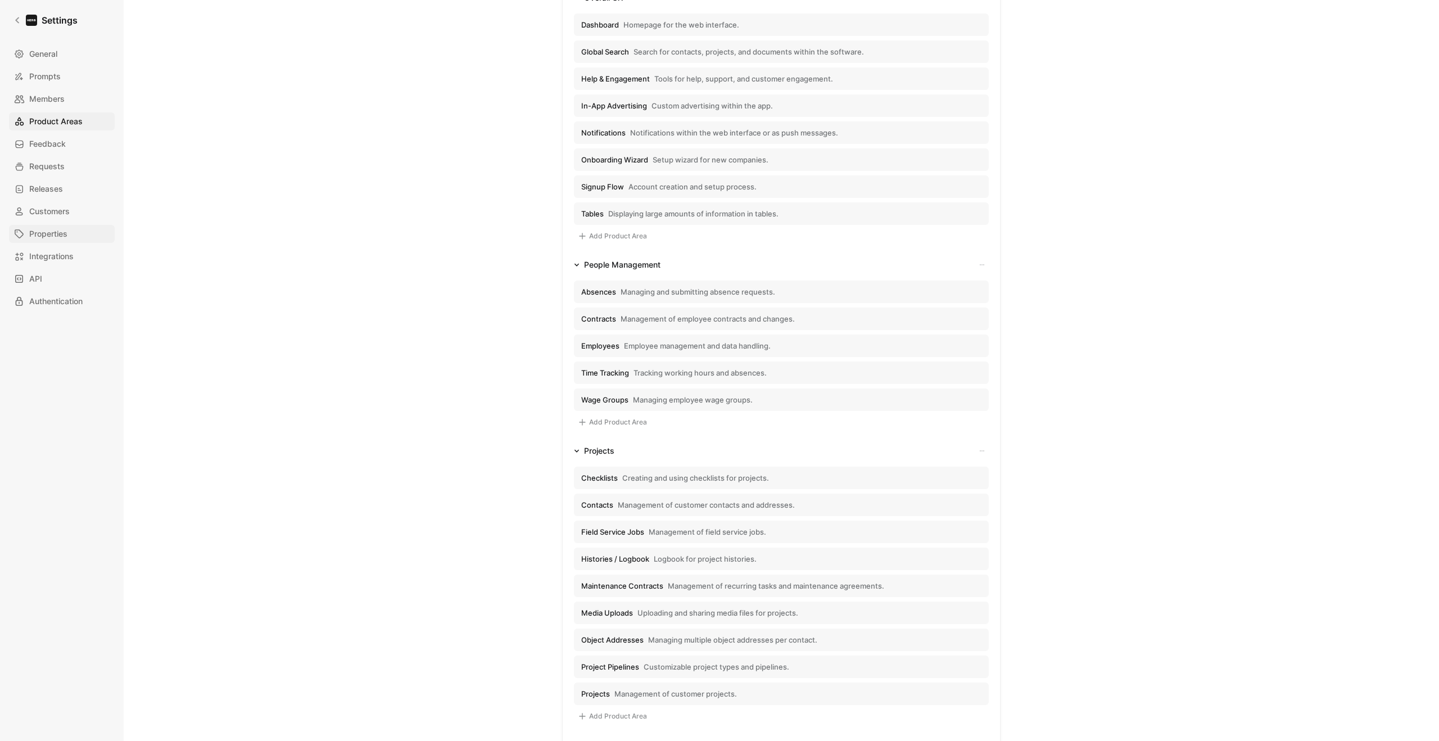
click at [43, 232] on span "Properties" at bounding box center [48, 233] width 38 height 13
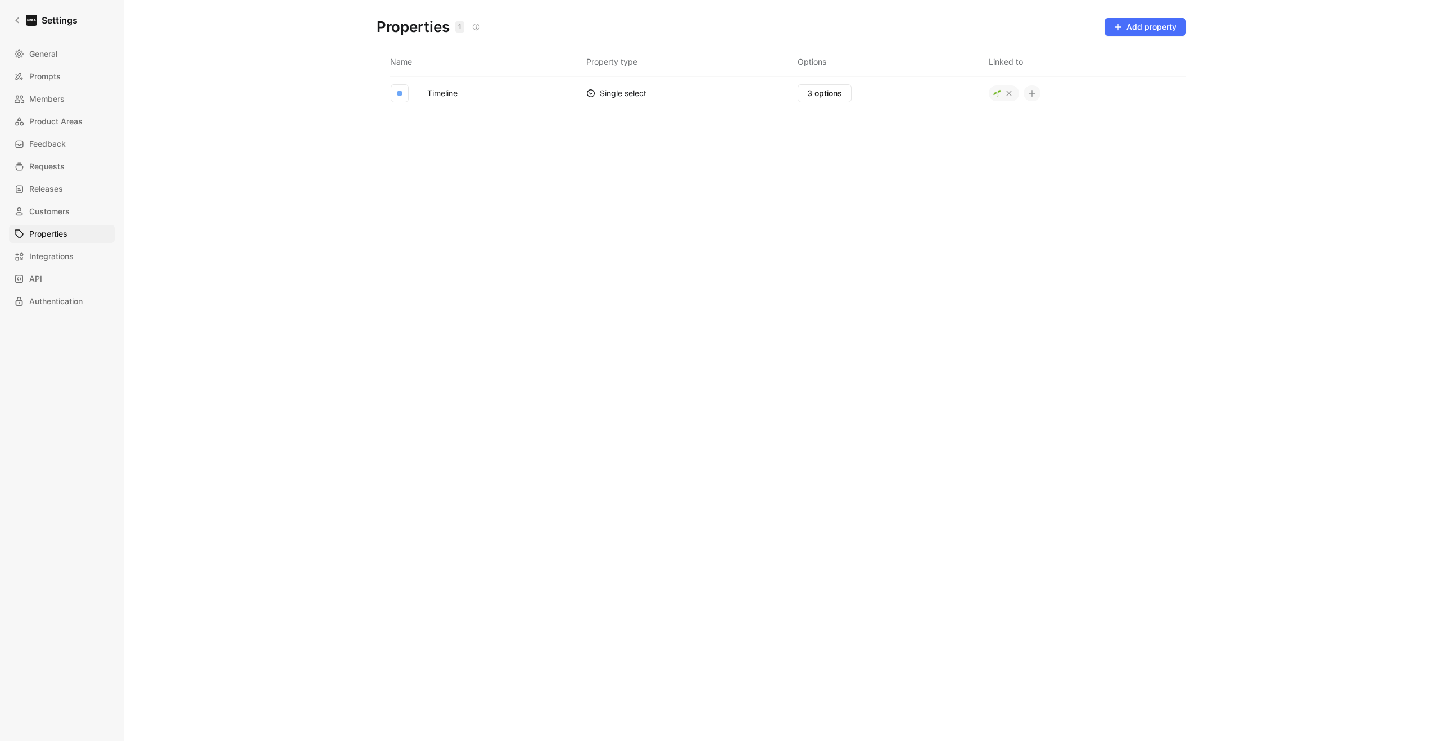
click at [474, 99] on td "Timeline" at bounding box center [500, 92] width 173 height 33
click at [473, 92] on td "Timeline" at bounding box center [500, 92] width 173 height 33
click at [817, 94] on span "3 options" at bounding box center [824, 93] width 35 height 13
drag, startPoint x: 1009, startPoint y: 95, endPoint x: 998, endPoint y: 95, distance: 10.7
click at [998, 95] on div at bounding box center [1004, 93] width 30 height 16
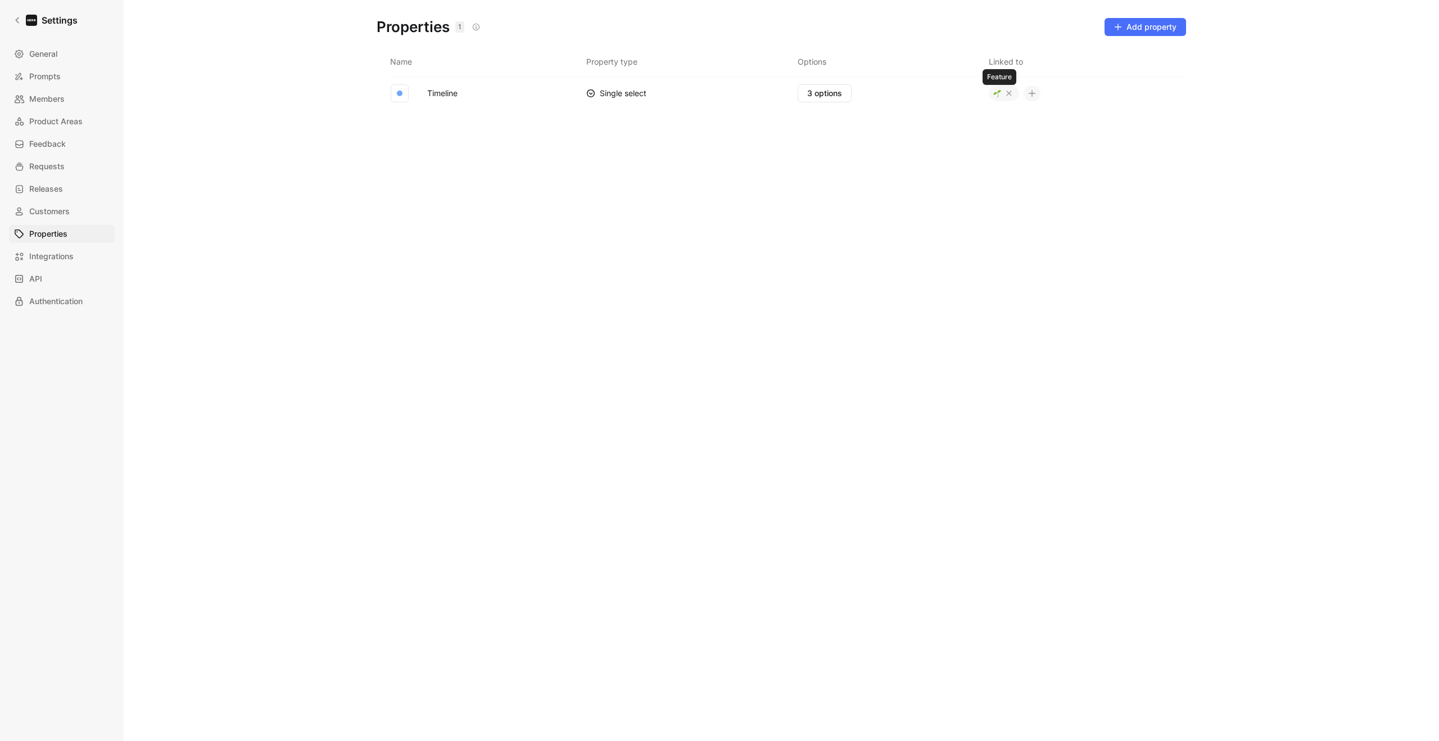
click at [998, 95] on img at bounding box center [998, 93] width 8 height 8
click at [999, 95] on img at bounding box center [998, 93] width 8 height 8
click at [1147, 23] on span "Add property" at bounding box center [1145, 26] width 62 height 13
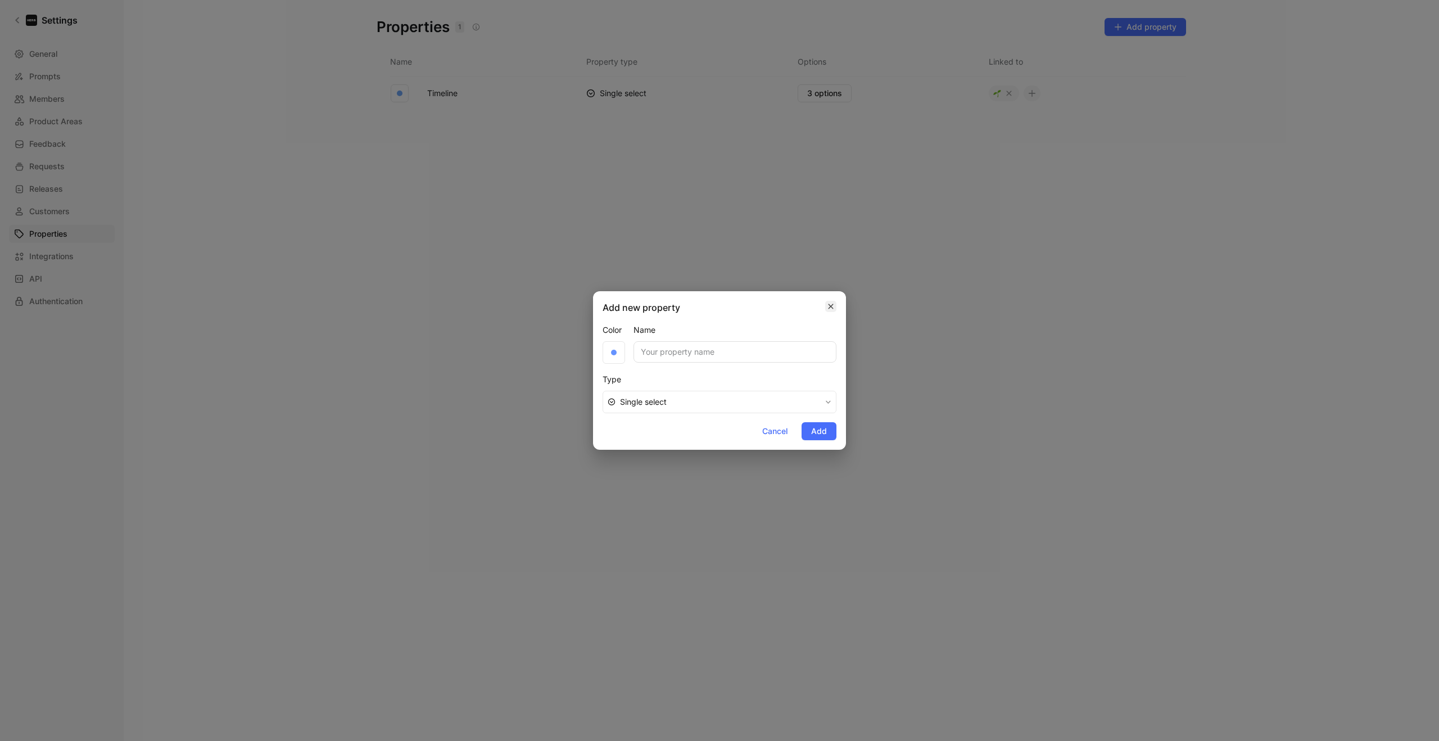
click at [830, 306] on icon "button" at bounding box center [831, 306] width 7 height 9
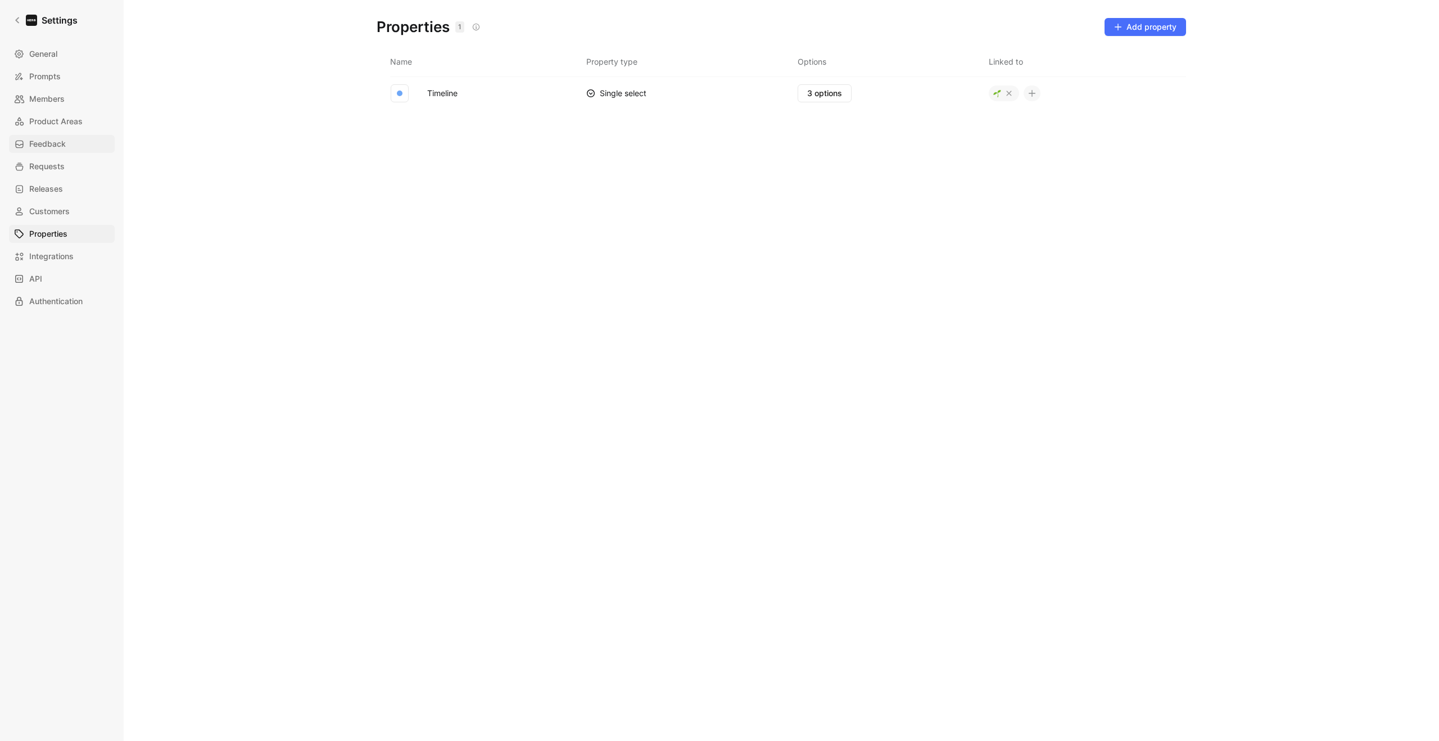
click at [48, 141] on span "Feedback" at bounding box center [47, 143] width 37 height 13
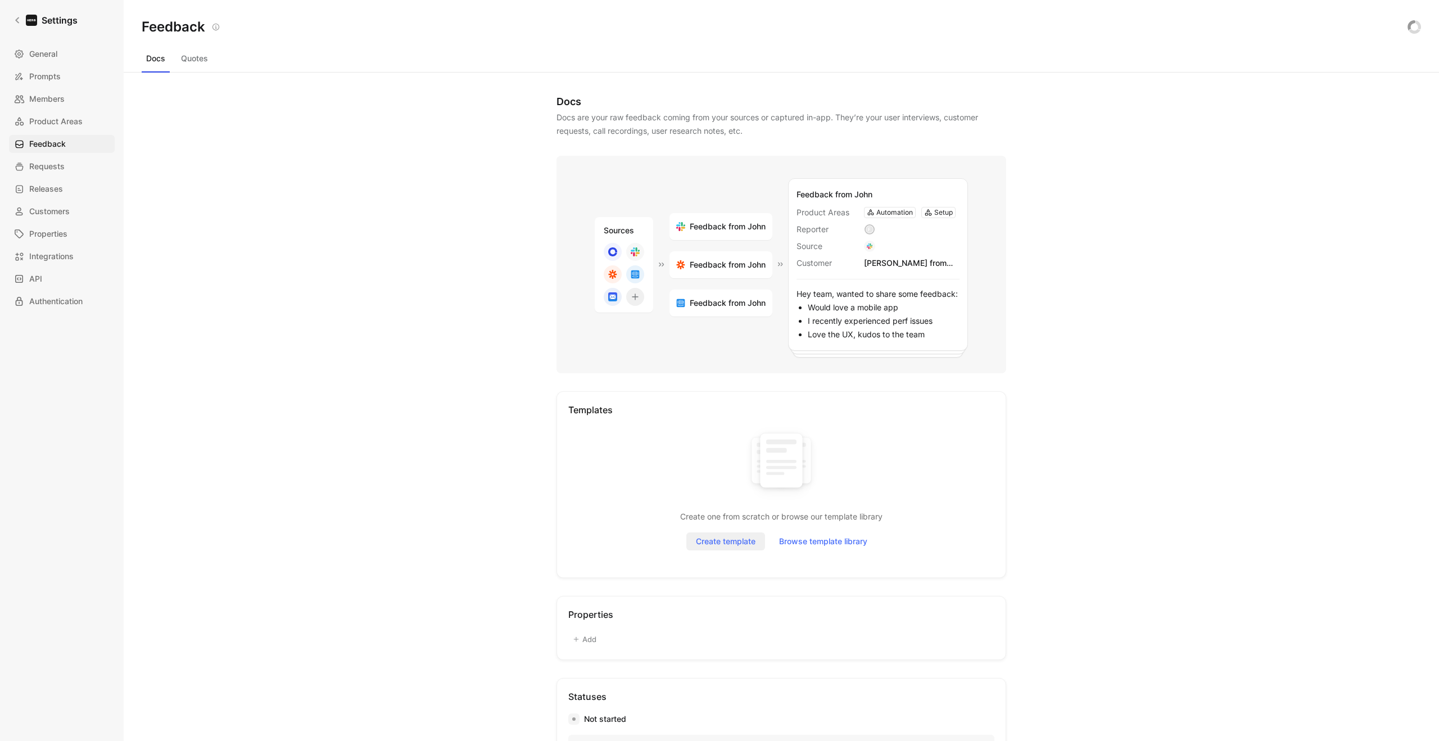
click at [716, 546] on span "Create template" at bounding box center [726, 541] width 60 height 13
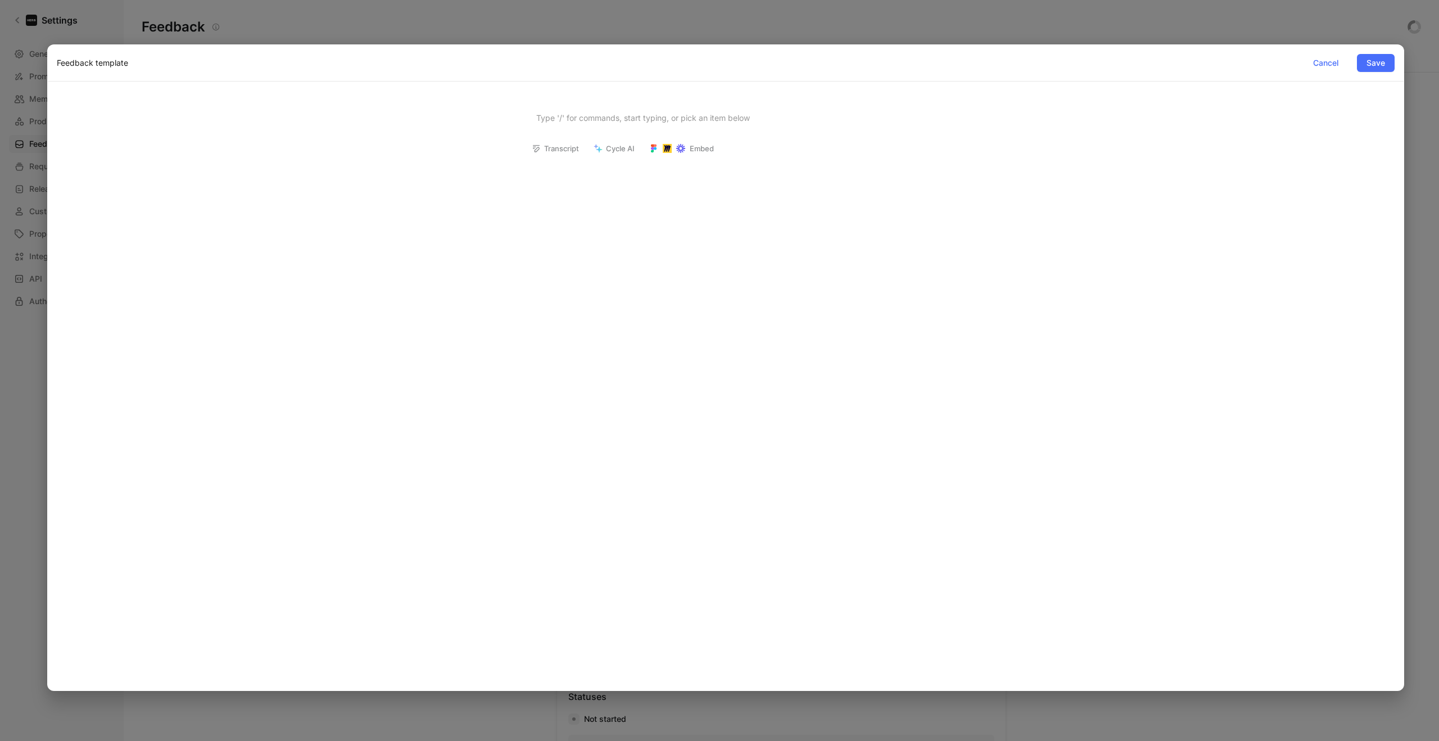
click at [1306, 10] on div at bounding box center [719, 370] width 1439 height 741
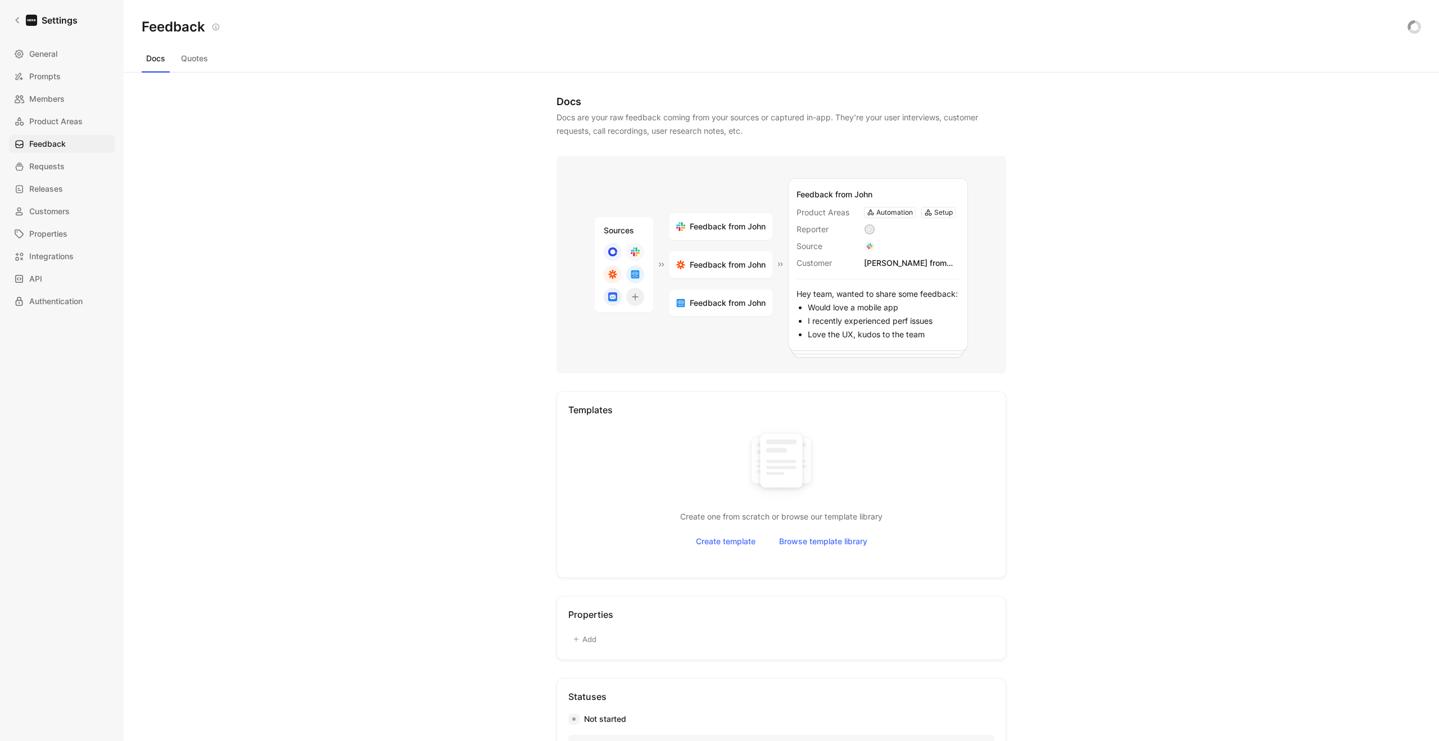
click at [744, 234] on div "Feedback from John" at bounding box center [721, 226] width 103 height 27
click at [58, 252] on span "Integrations" at bounding box center [51, 256] width 44 height 13
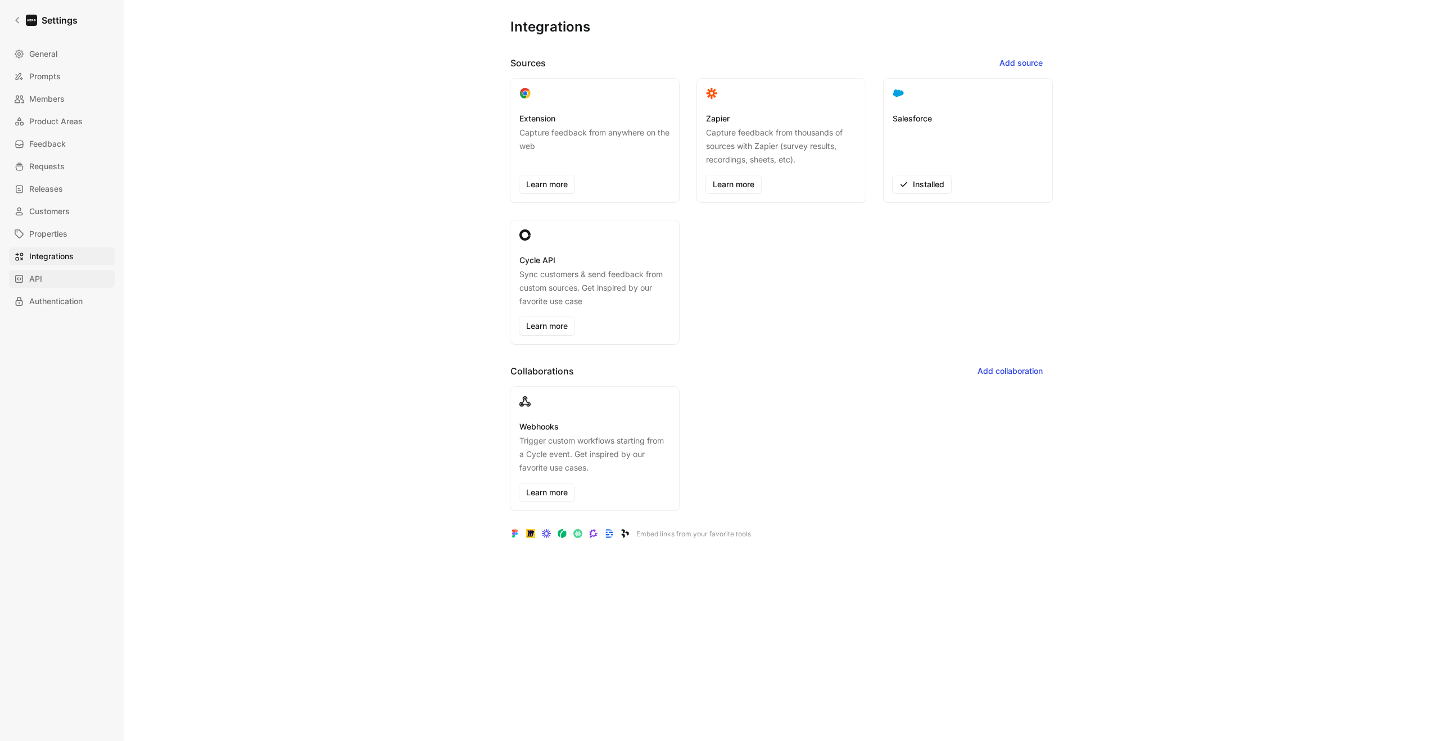
click at [44, 278] on link "API" at bounding box center [62, 279] width 106 height 18
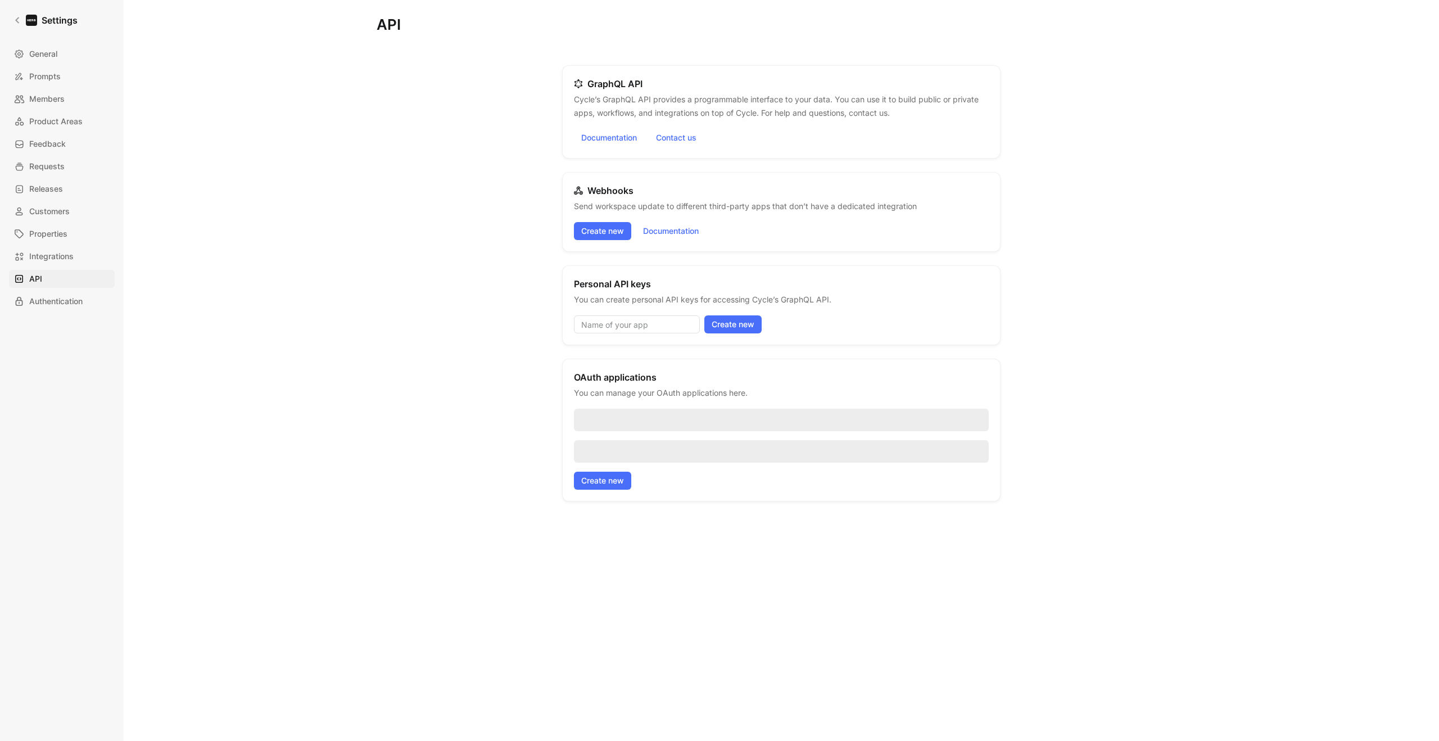
click at [64, 311] on div "Settings General Prompts Members Product Areas Feedback Requests Releases Custo…" at bounding box center [62, 370] width 124 height 741
click at [65, 312] on div "Settings General Prompts Members Product Areas Feedback Requests Releases Custo…" at bounding box center [62, 370] width 124 height 741
click at [65, 297] on span "Authentication" at bounding box center [55, 301] width 53 height 13
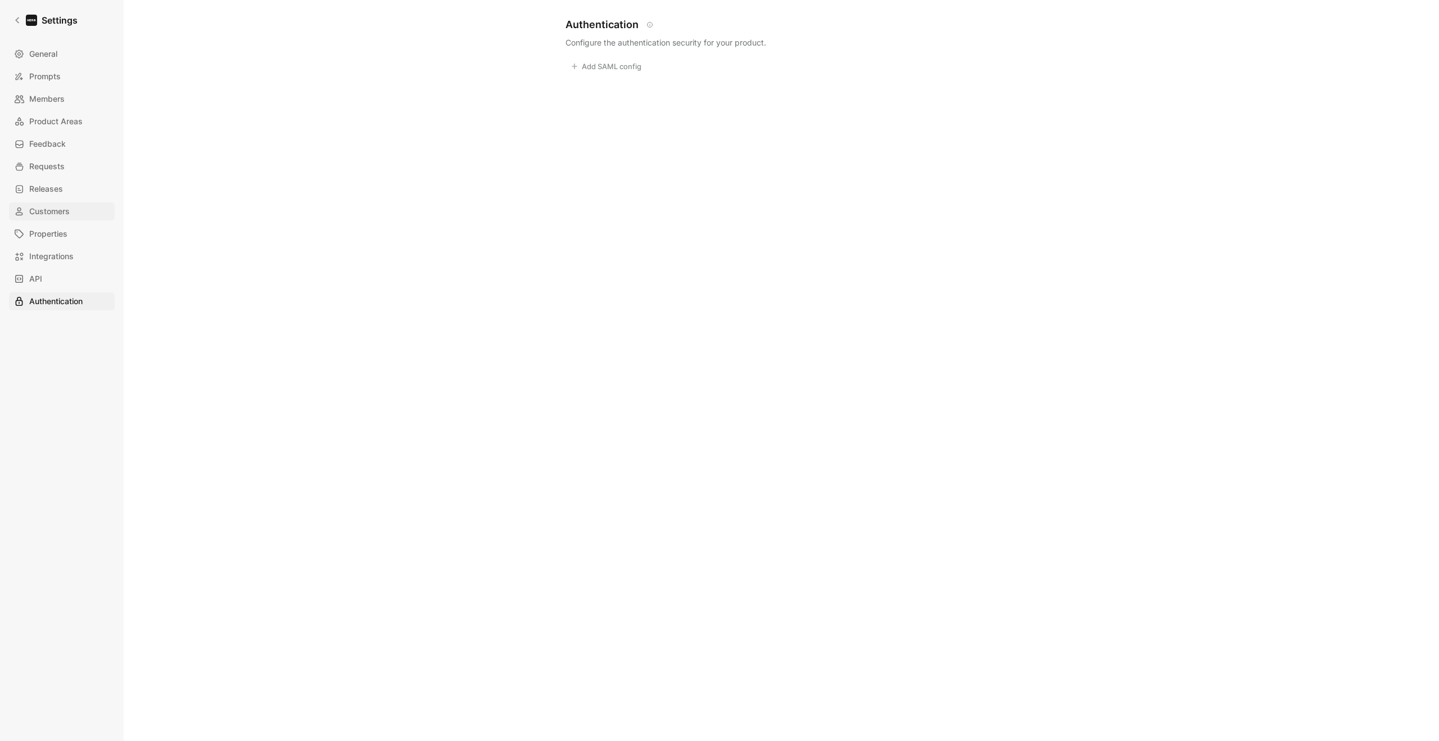
click at [63, 214] on span "Customers" at bounding box center [49, 211] width 40 height 13
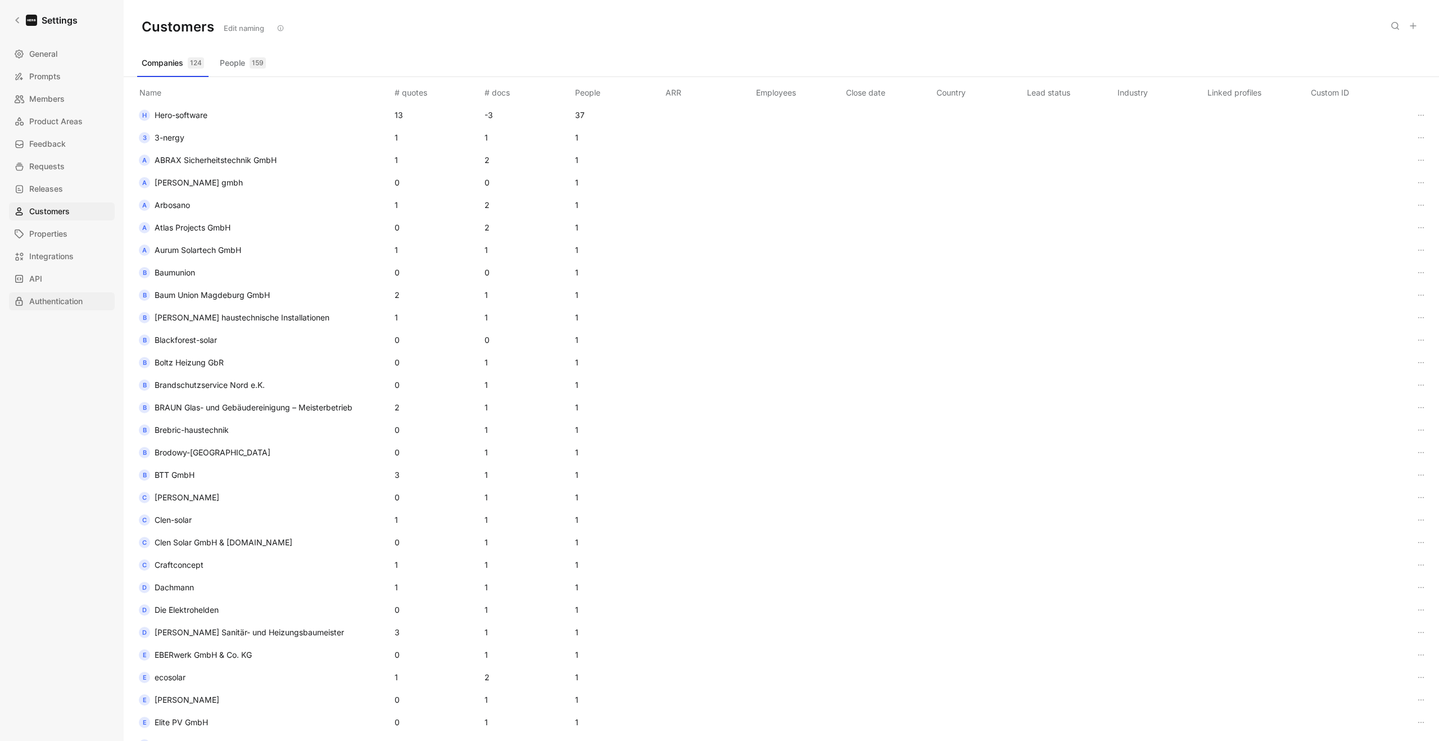
click at [57, 297] on span "Authentication" at bounding box center [55, 301] width 53 height 13
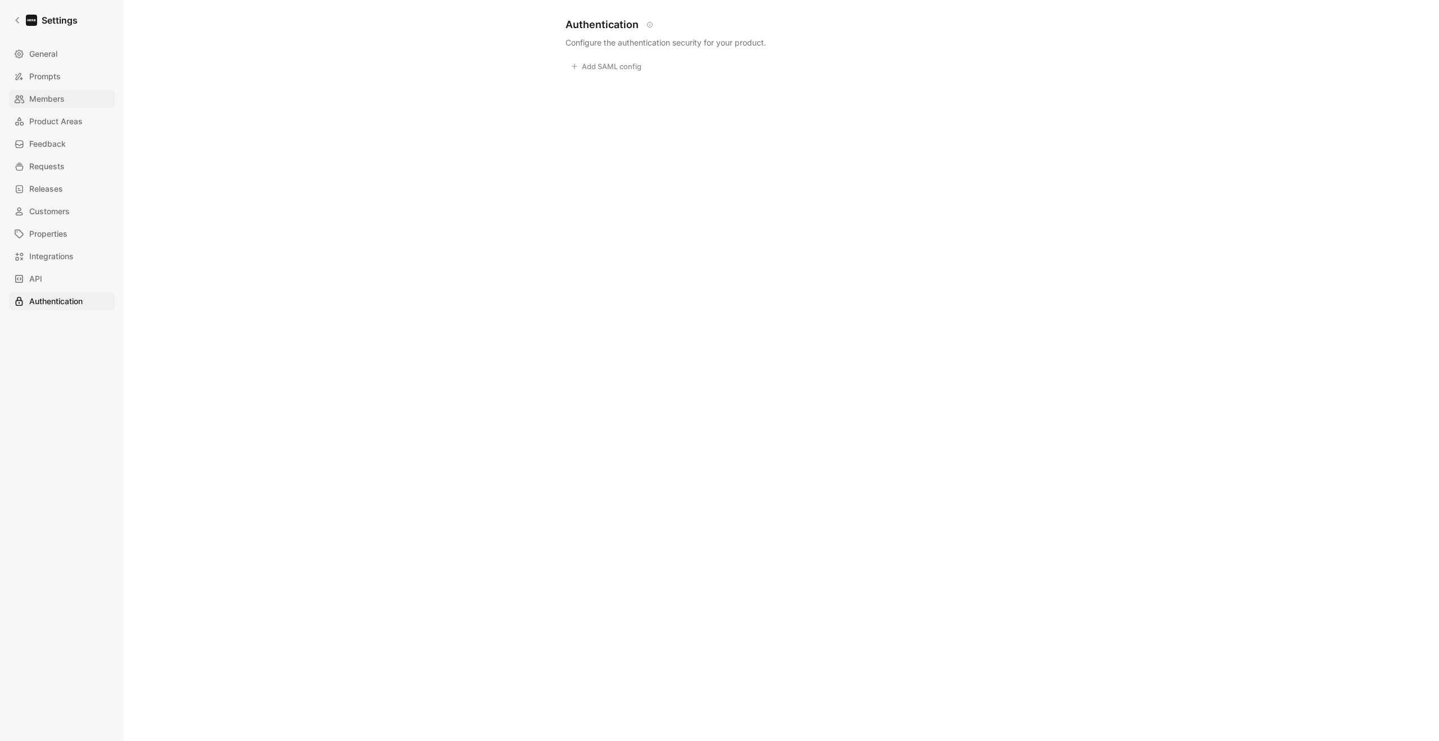
click at [69, 98] on link "Members" at bounding box center [62, 99] width 106 height 18
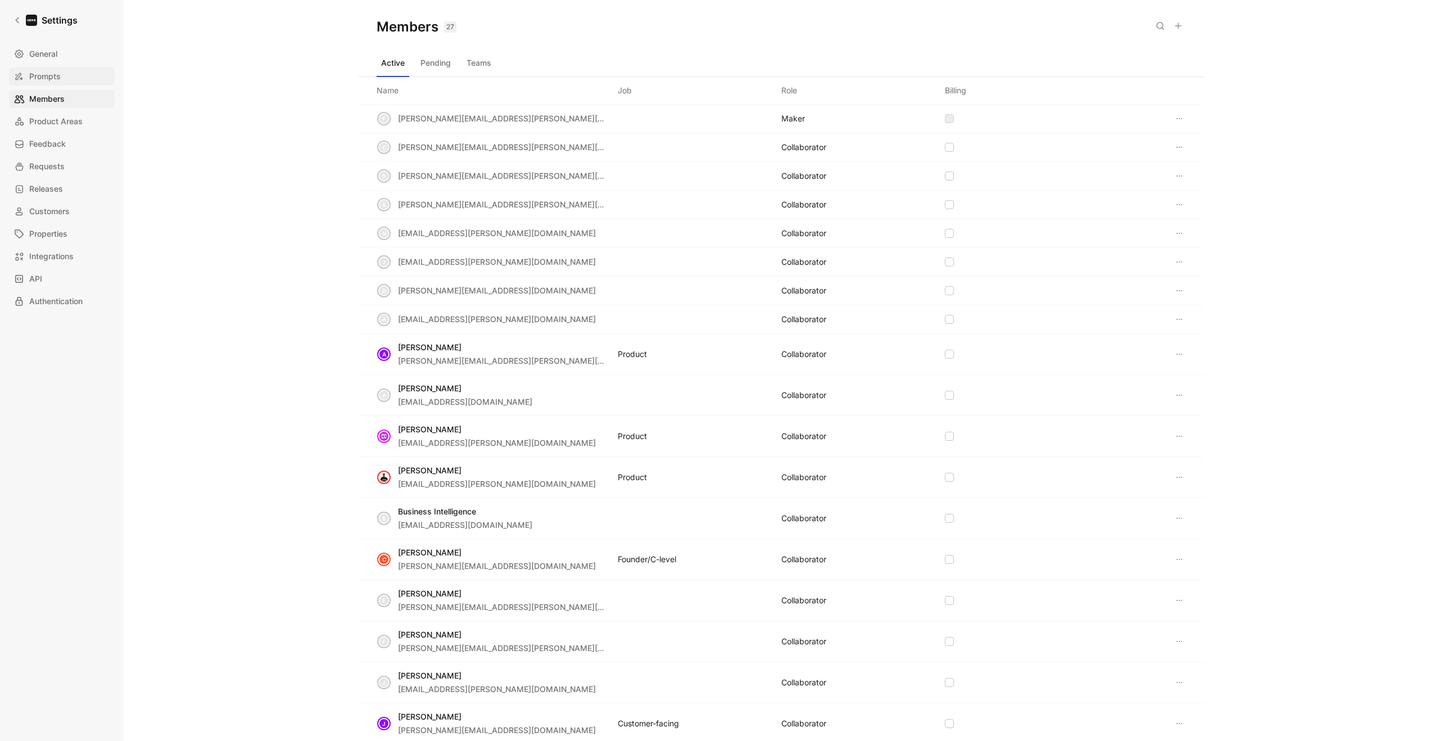
click at [60, 82] on span "Prompts" at bounding box center [44, 76] width 31 height 13
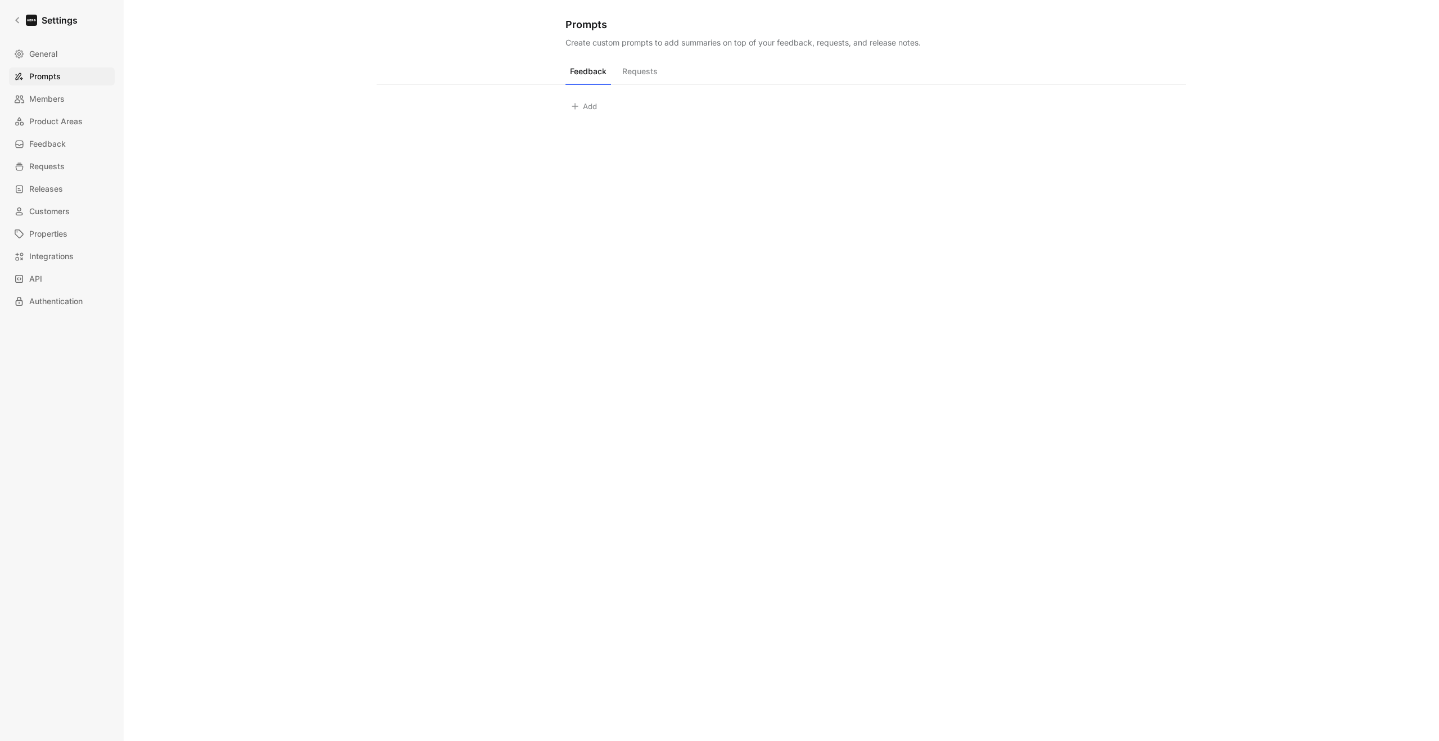
click at [635, 73] on button "Requests" at bounding box center [640, 74] width 44 height 21
click at [596, 73] on button "Feedback" at bounding box center [589, 74] width 46 height 21
click at [42, 50] on span "General" at bounding box center [43, 53] width 28 height 13
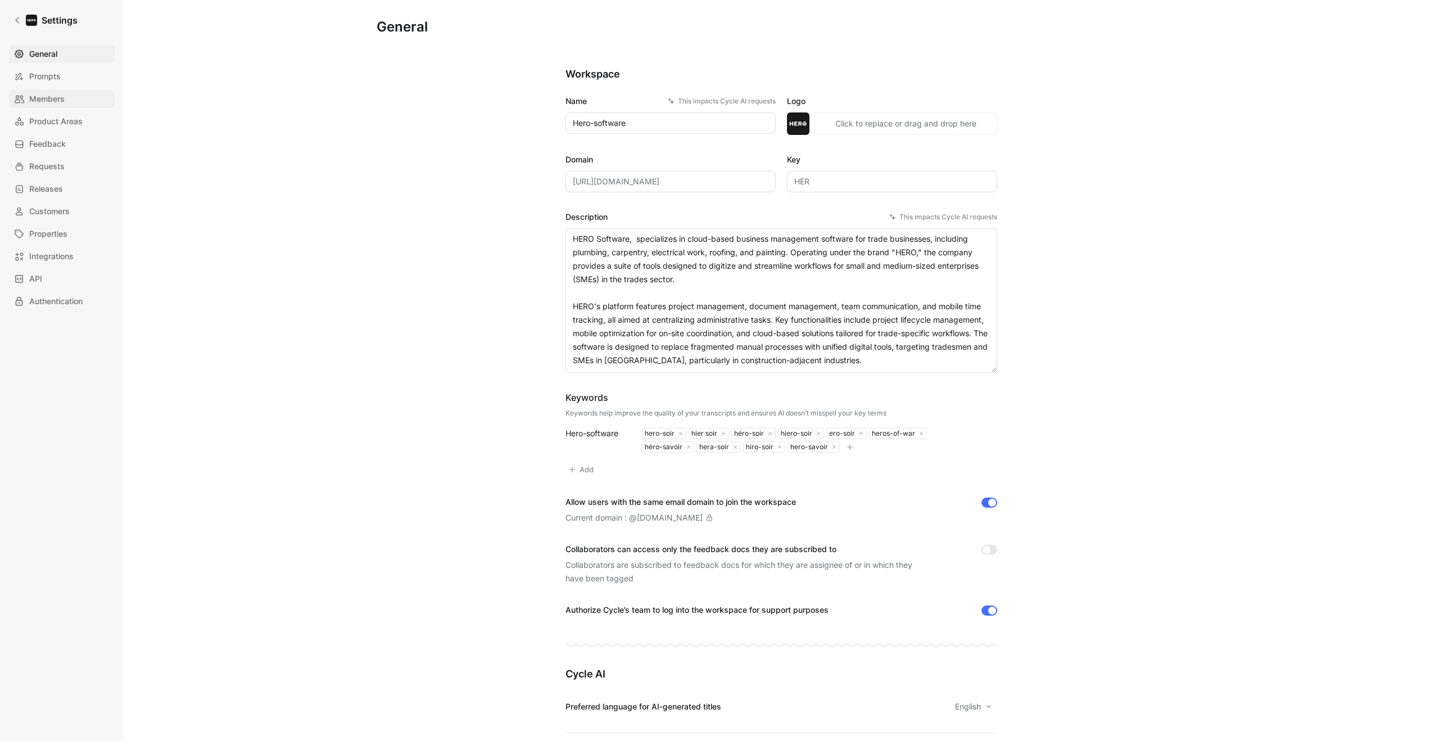
click at [57, 101] on span "Members" at bounding box center [46, 98] width 35 height 13
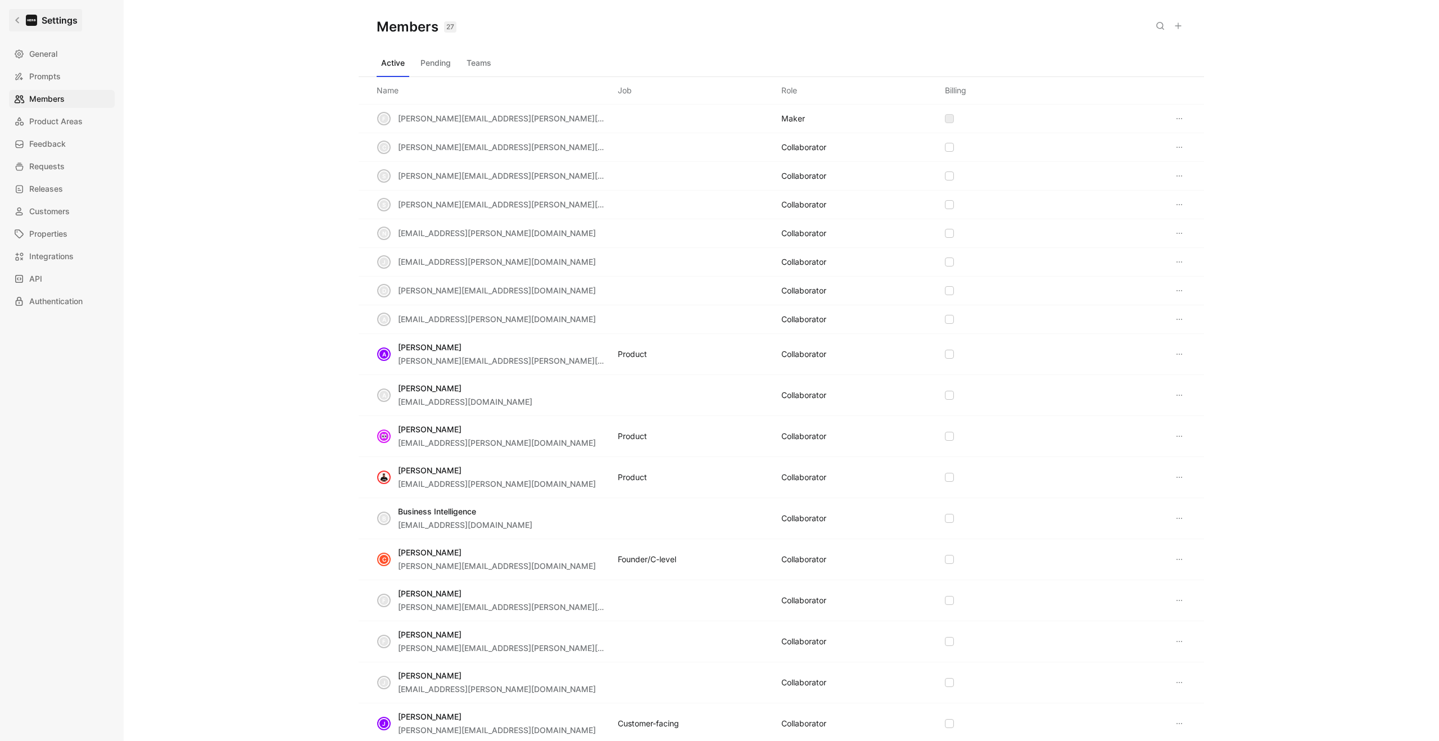
click at [22, 19] on link "Settings" at bounding box center [45, 20] width 73 height 22
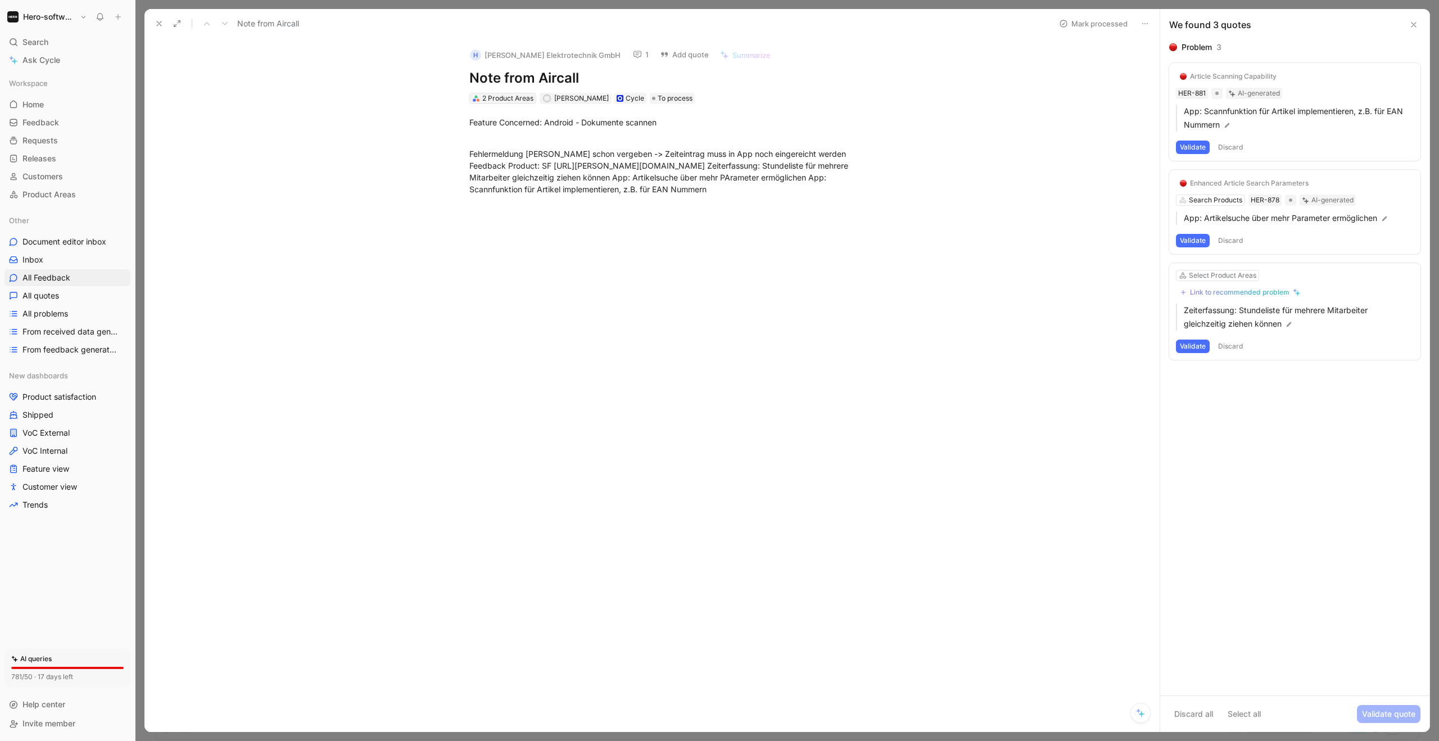
click at [512, 101] on div "2 Product Areas" at bounding box center [507, 98] width 51 height 11
type input "mo"
click at [501, 160] on div "Mo bile" at bounding box center [544, 157] width 151 height 17
click at [33, 243] on span "Document editor inbox" at bounding box center [64, 241] width 84 height 11
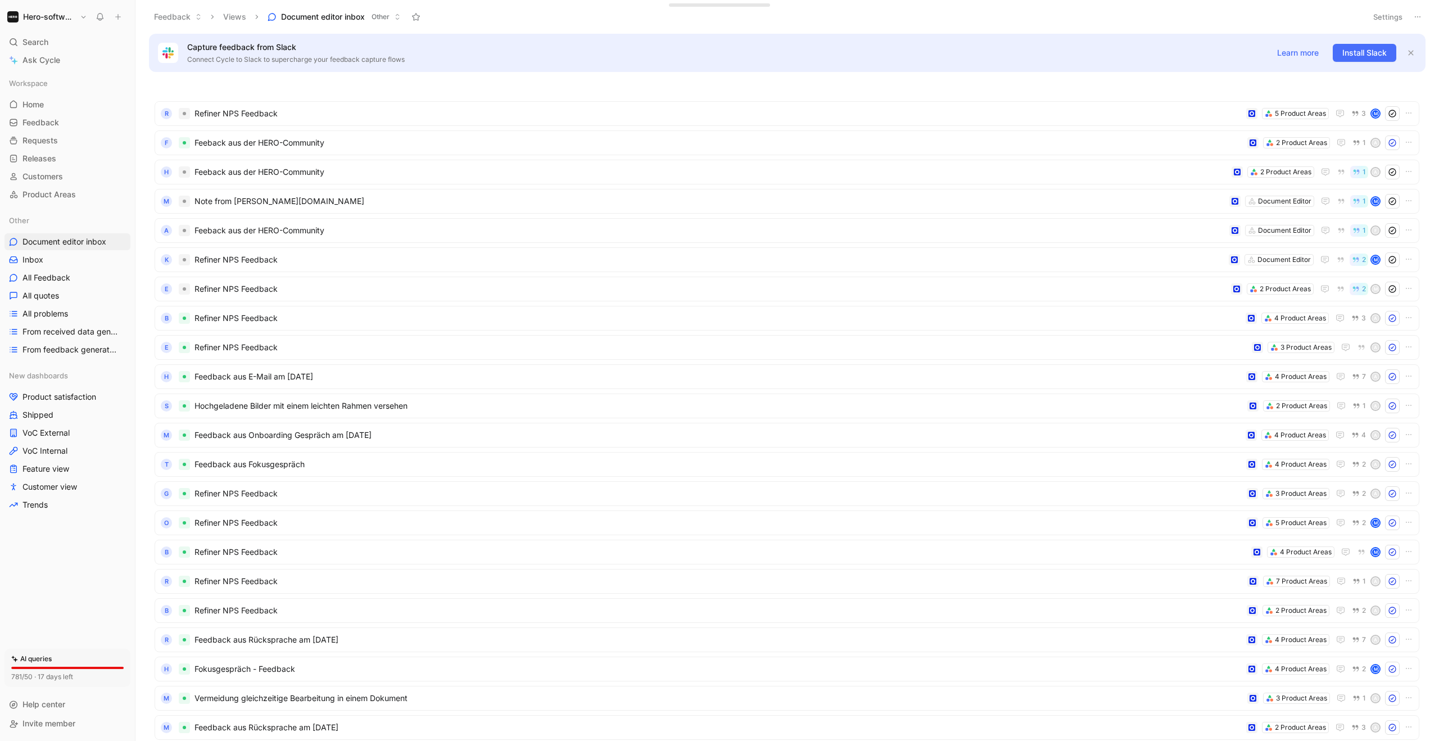
click at [263, 53] on p "Capture feedback from Slack" at bounding box center [725, 46] width 1076 height 13
click at [1370, 54] on span "Install Slack" at bounding box center [1365, 52] width 44 height 13
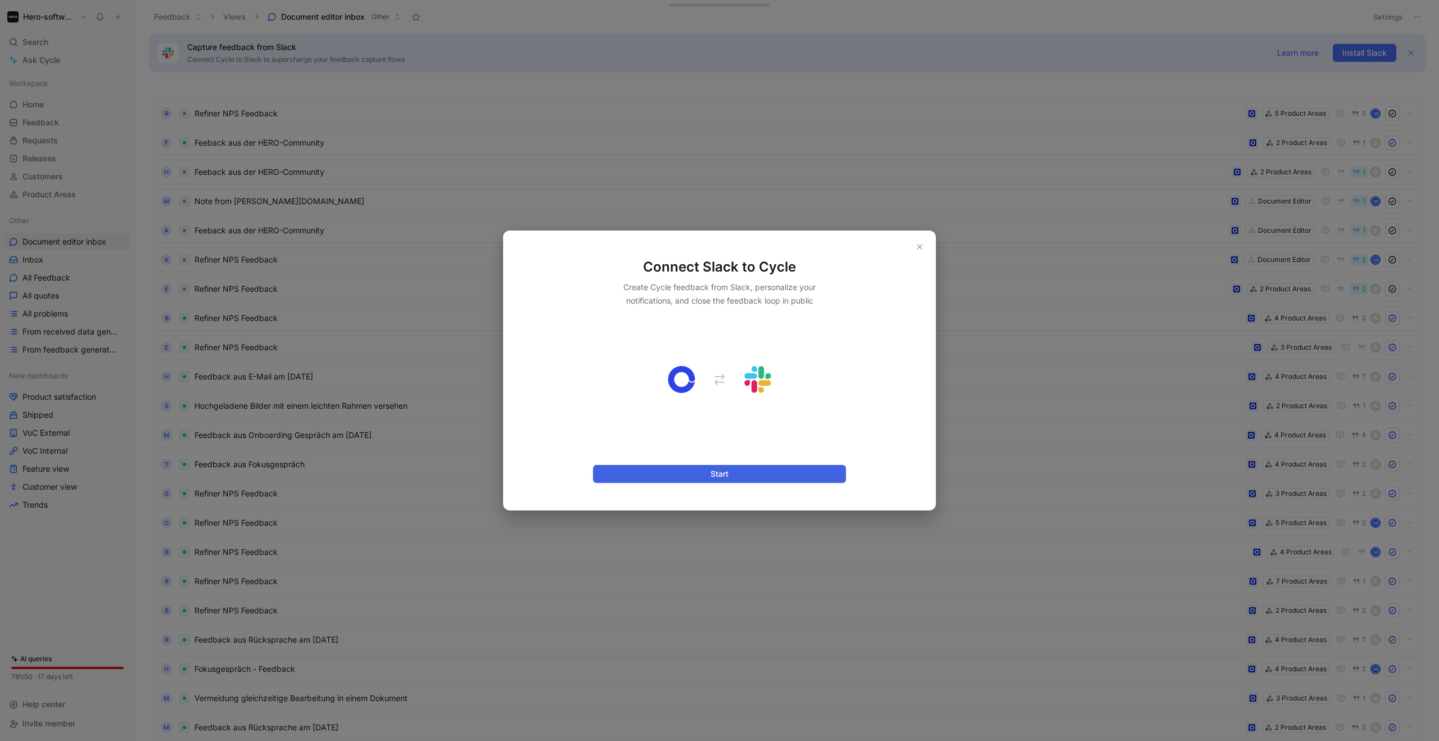
click at [746, 476] on span "Start" at bounding box center [720, 473] width 234 height 13
click at [921, 250] on button "button" at bounding box center [919, 246] width 13 height 13
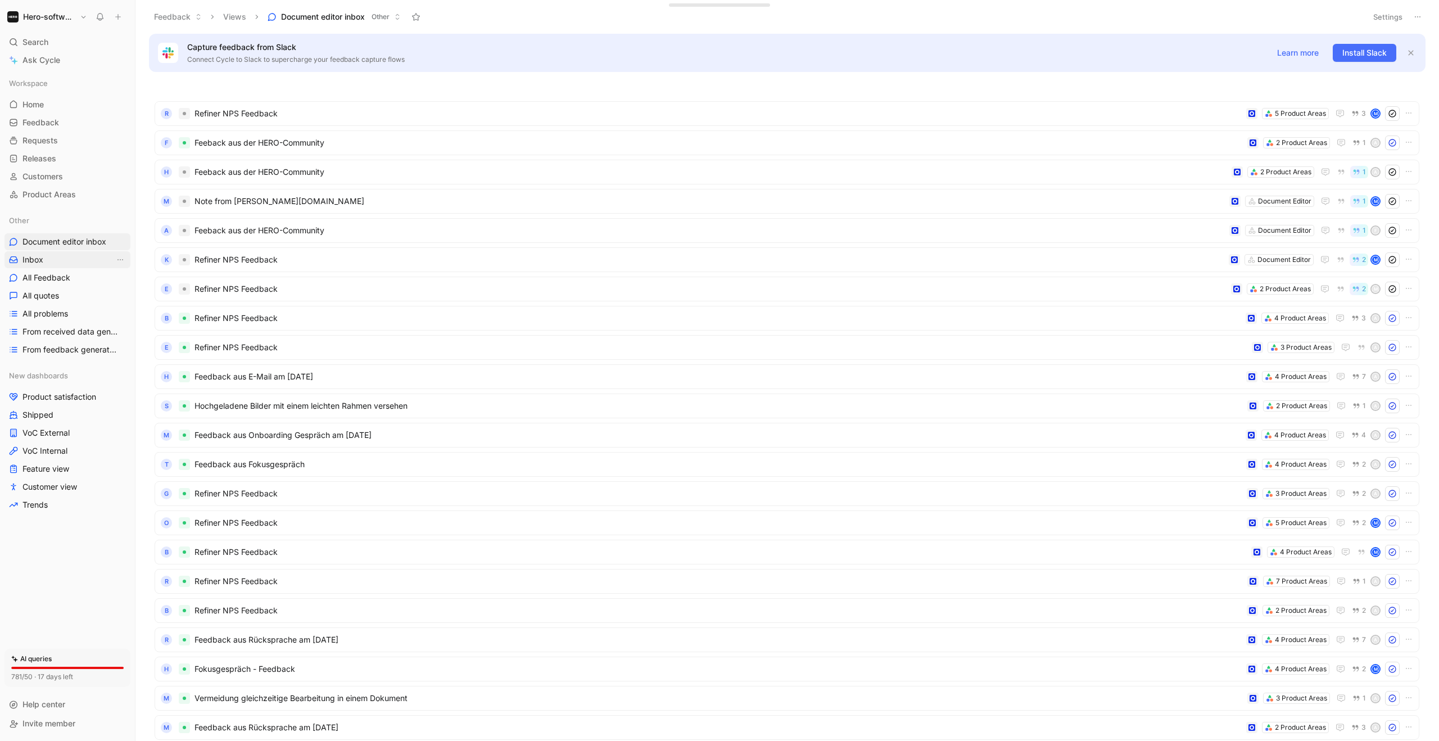
click at [80, 252] on link "Inbox" at bounding box center [67, 259] width 126 height 17
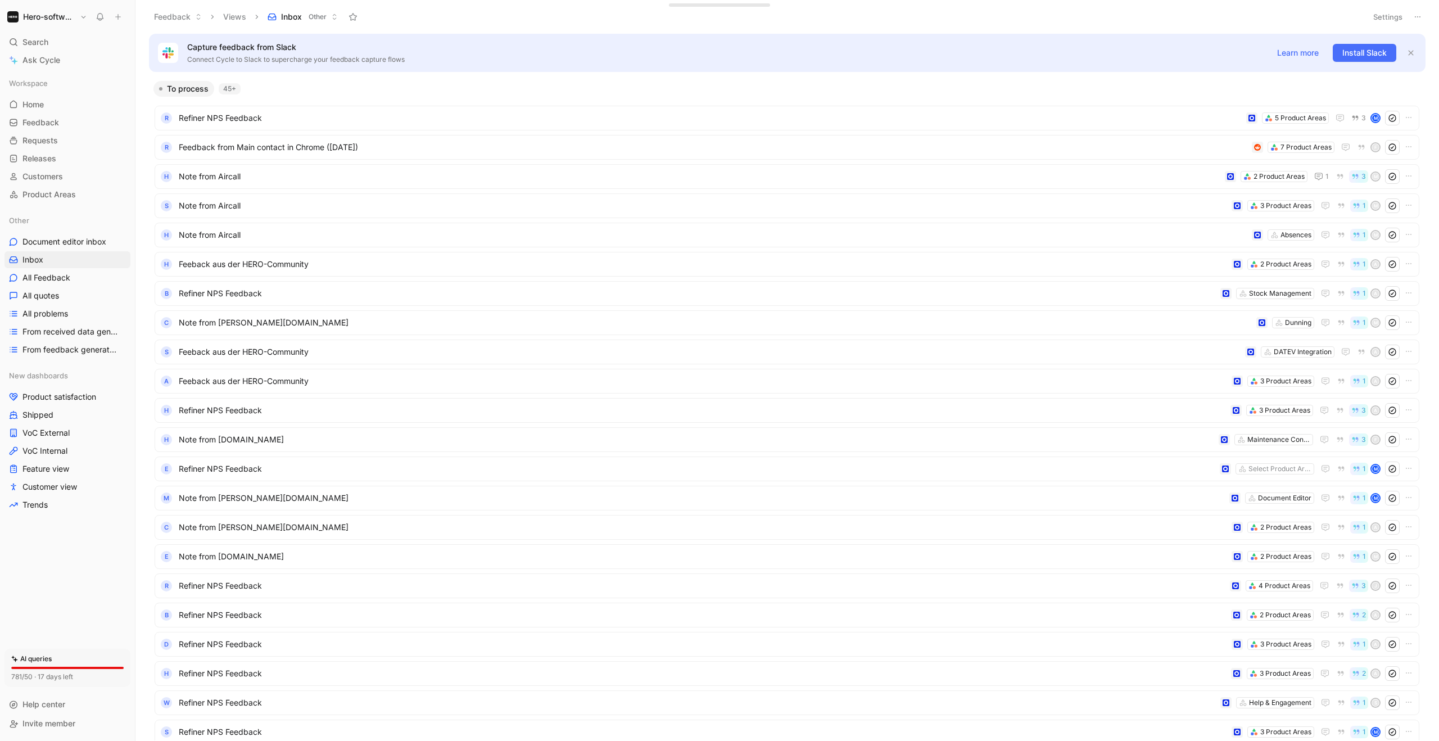
click at [228, 89] on div "45+" at bounding box center [230, 88] width 22 height 11
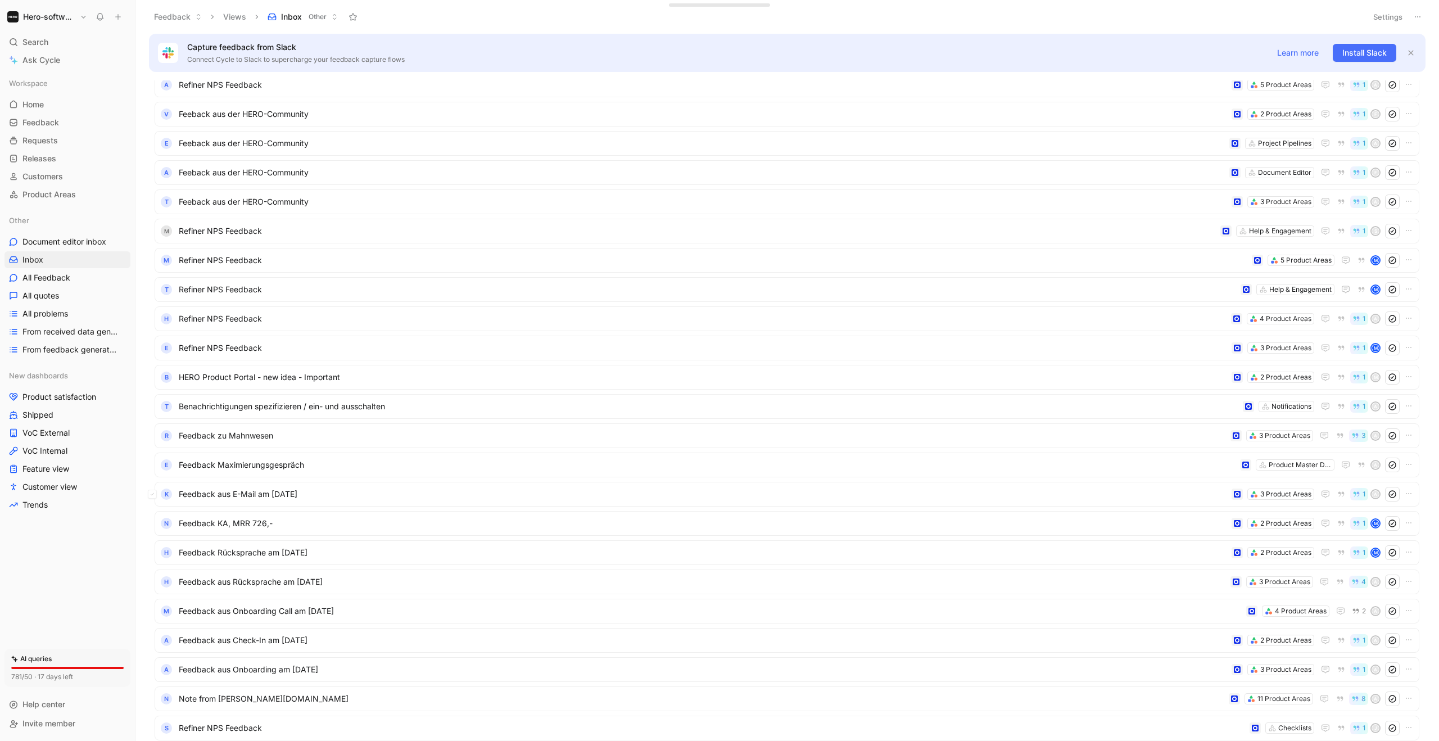
scroll to position [824, 0]
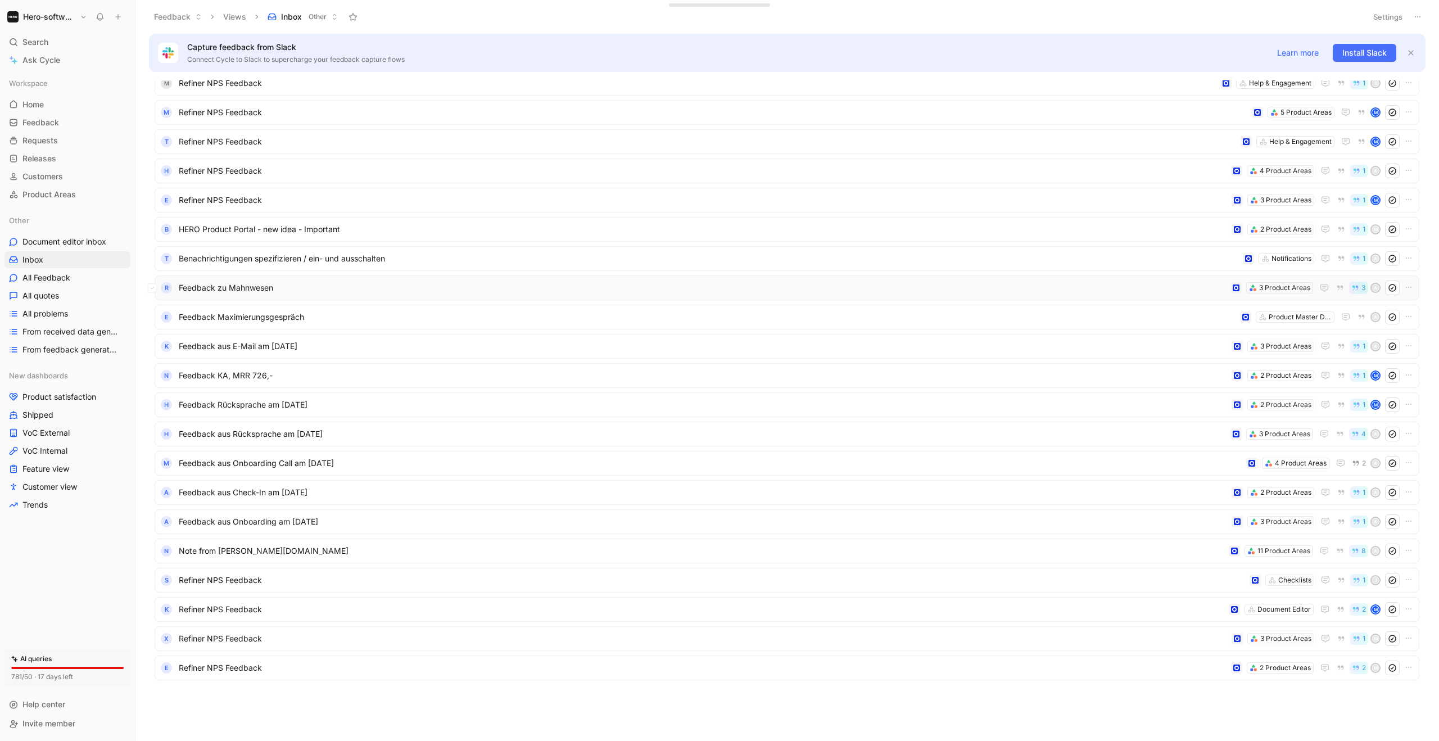
click at [242, 295] on div "R Feedback zu Mahnwesen 3 Product Areas 3 A" at bounding box center [787, 288] width 1265 height 25
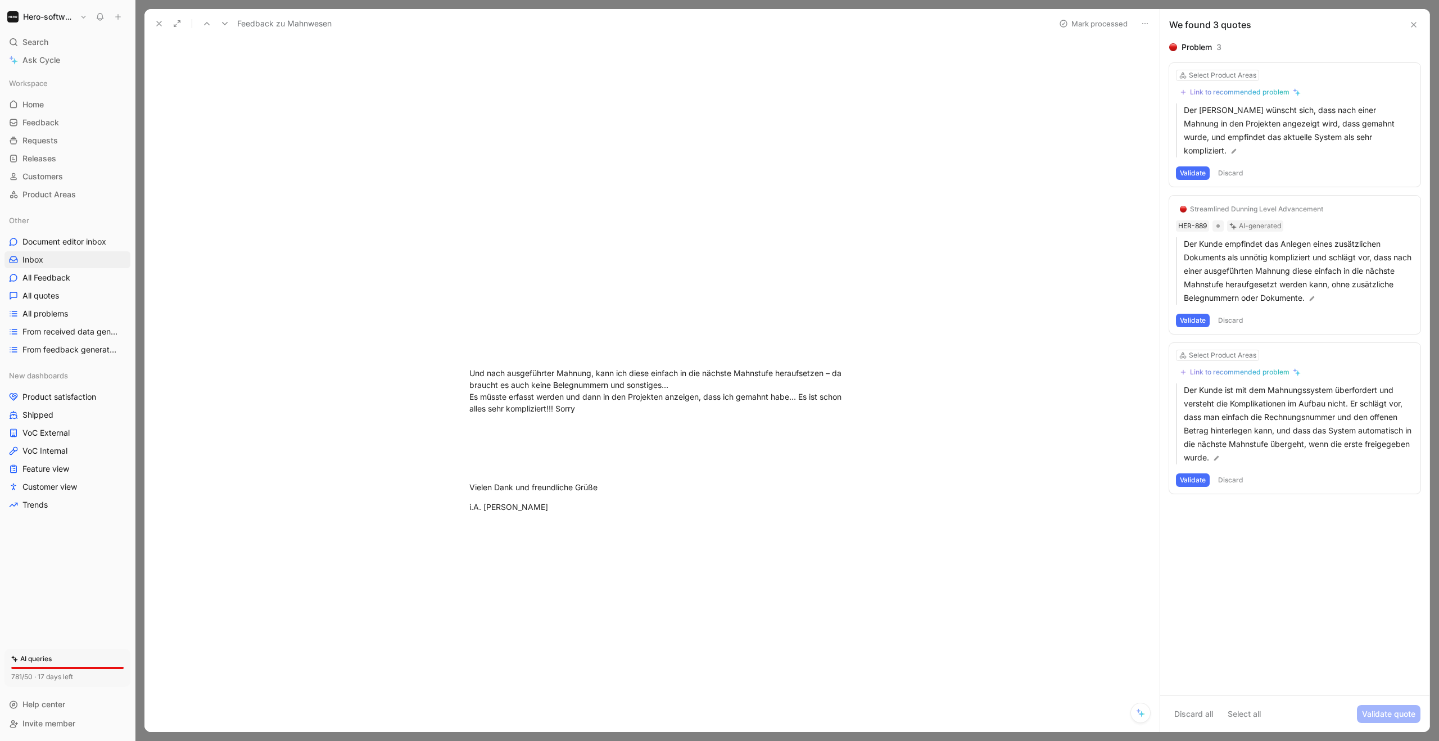
scroll to position [460, 0]
click at [58, 101] on link "Home G then H" at bounding box center [67, 104] width 126 height 17
